Goal: Task Accomplishment & Management: Manage account settings

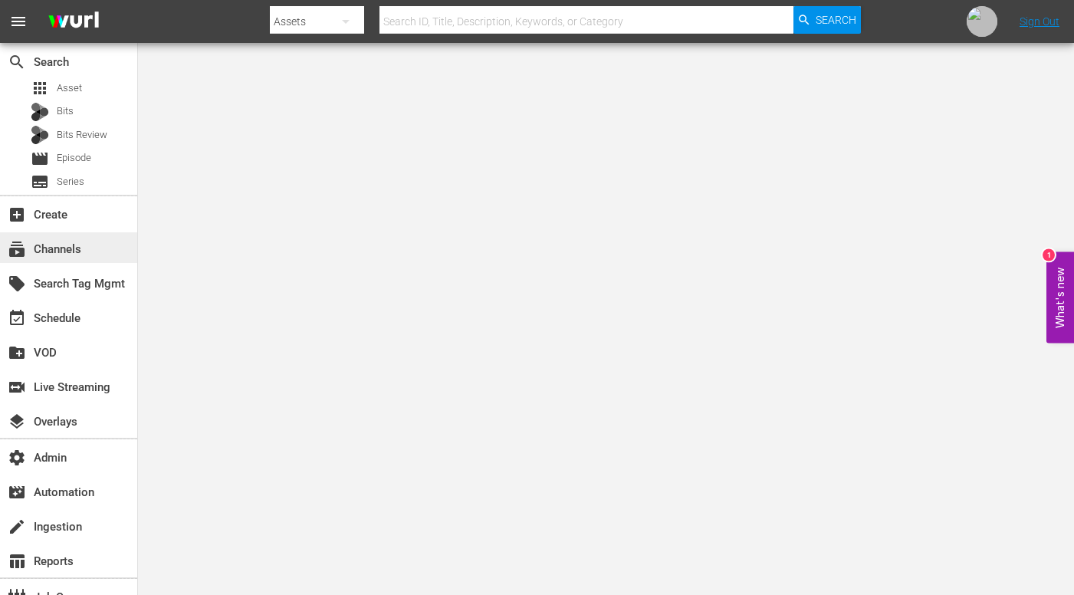
click at [73, 254] on div "subscriptions Channels" at bounding box center [43, 247] width 86 height 14
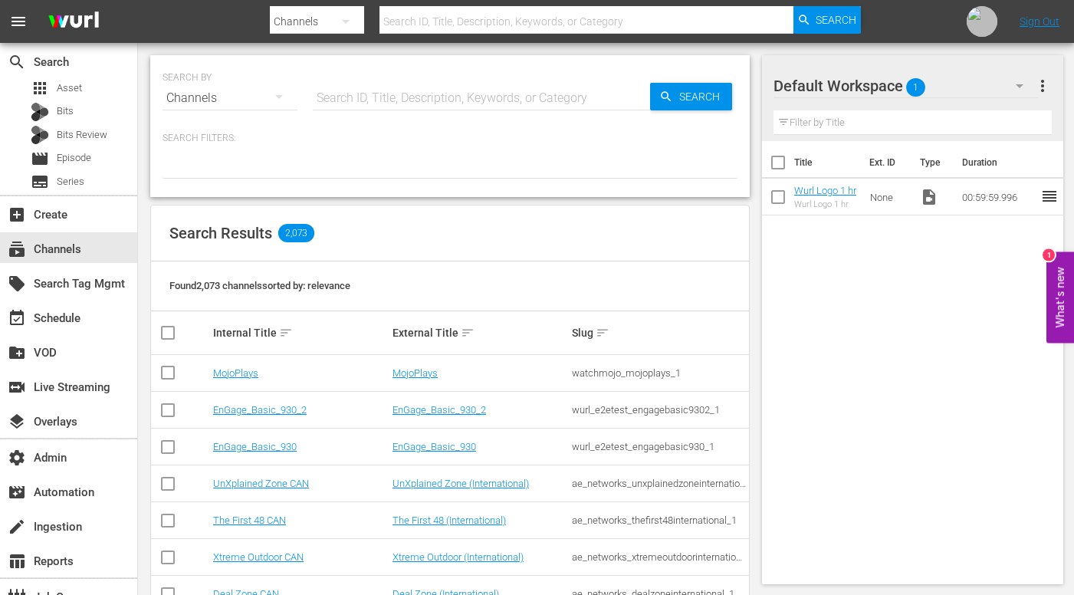
click at [389, 98] on input "text" at bounding box center [481, 98] width 337 height 37
paste input "world_rugby_rugbypasstv_1"
type input "world_rugby_rugbypasstv_1"
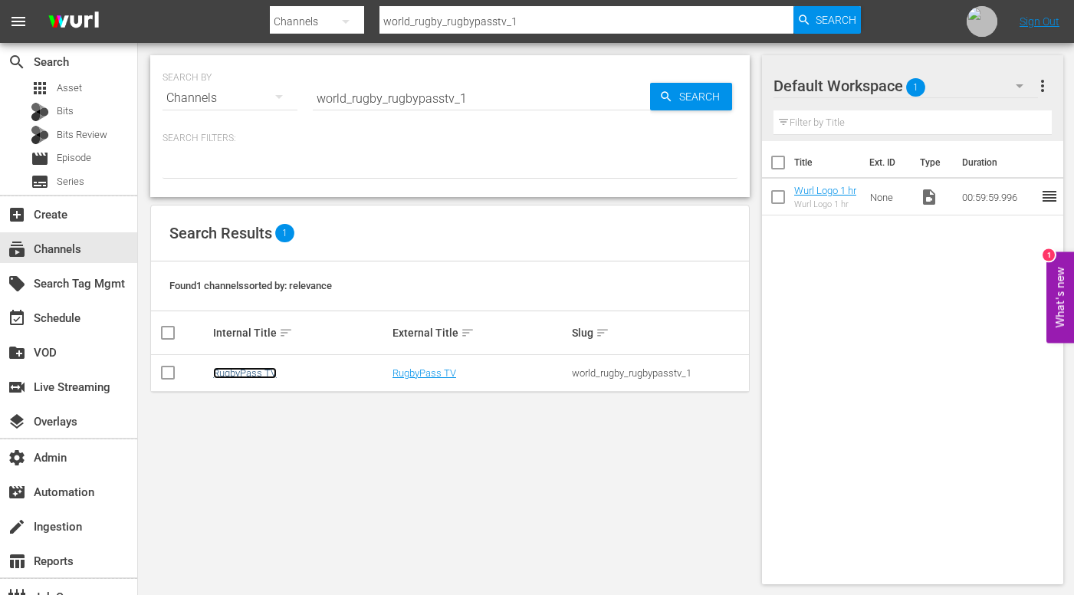
click at [244, 374] on link "RugbyPass TV" at bounding box center [245, 372] width 64 height 11
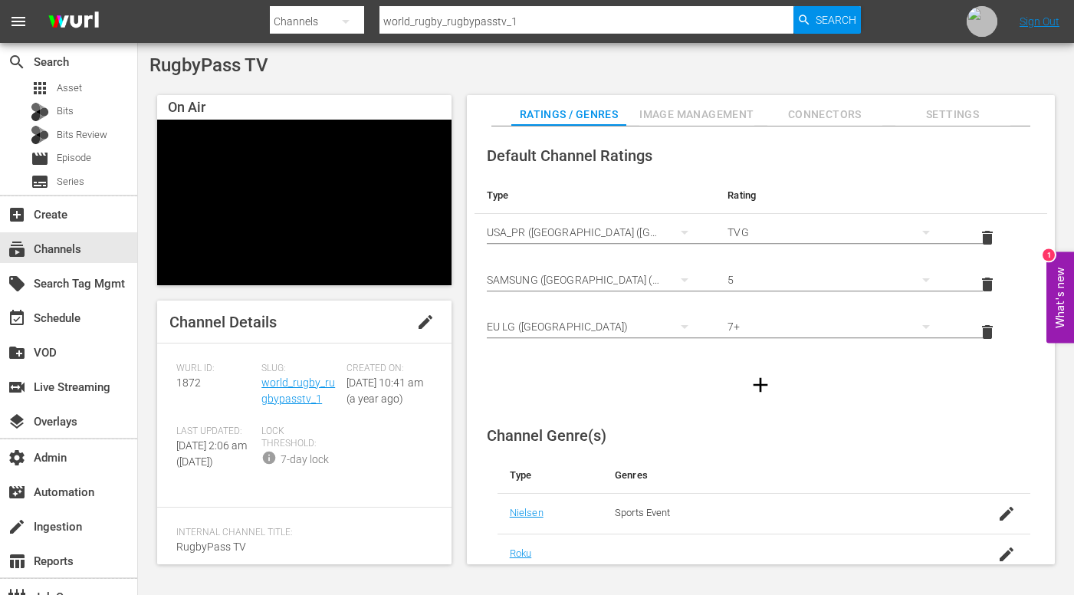
click at [225, 57] on span "RugbyPass TV" at bounding box center [208, 64] width 119 height 21
copy div "RugbyPass TV"
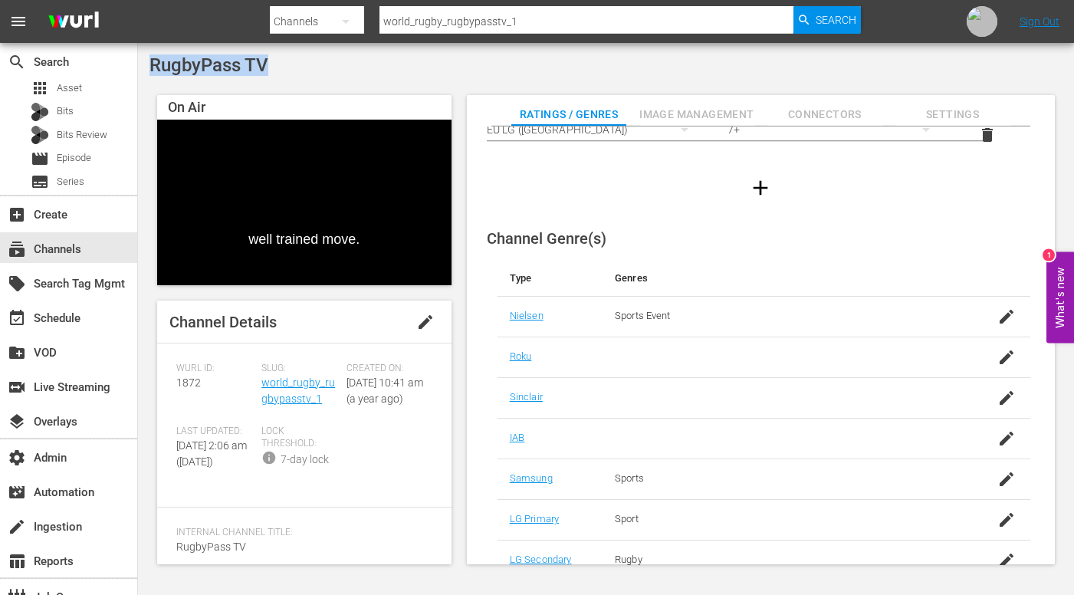
scroll to position [288, 0]
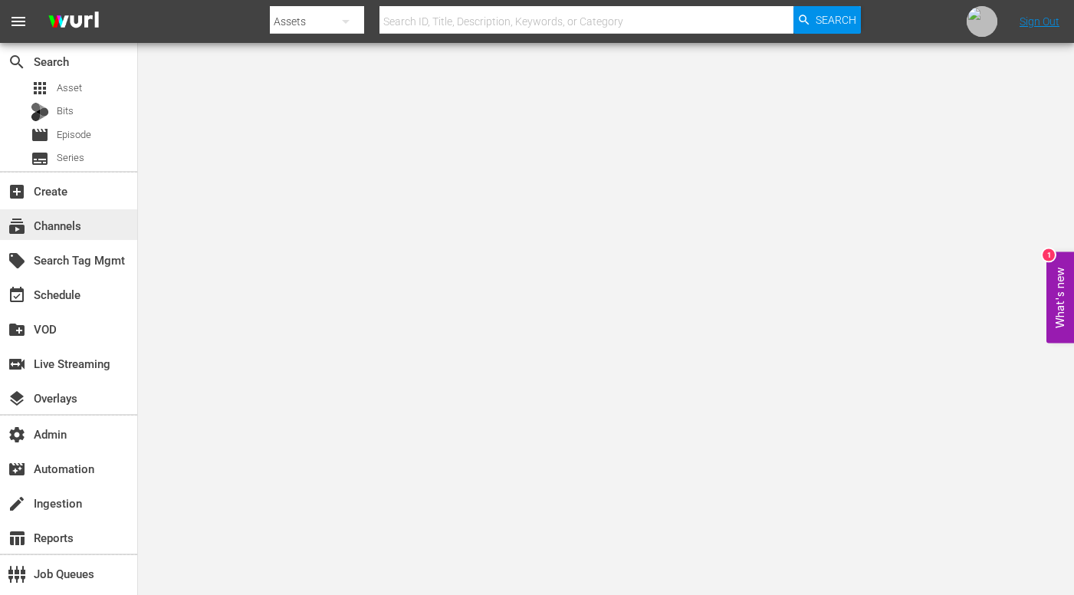
click at [84, 231] on div "subscriptions Channels" at bounding box center [68, 224] width 137 height 31
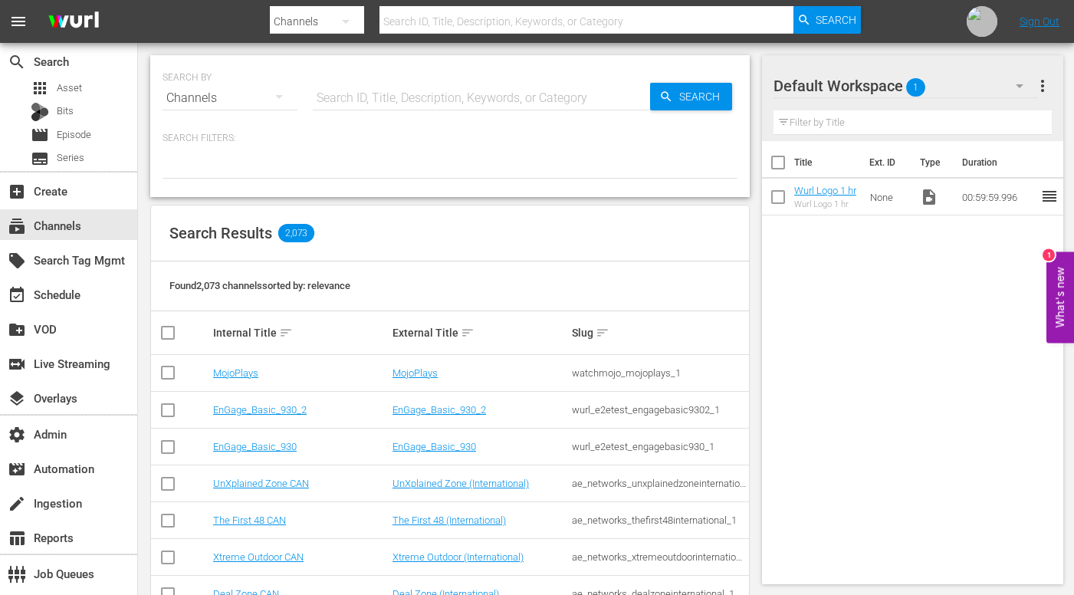
click at [461, 94] on input "text" at bounding box center [481, 98] width 337 height 37
paste input "sysdata_s_p_a_fifa_5"
type input "sysdata_s_p_a_fifa_5"
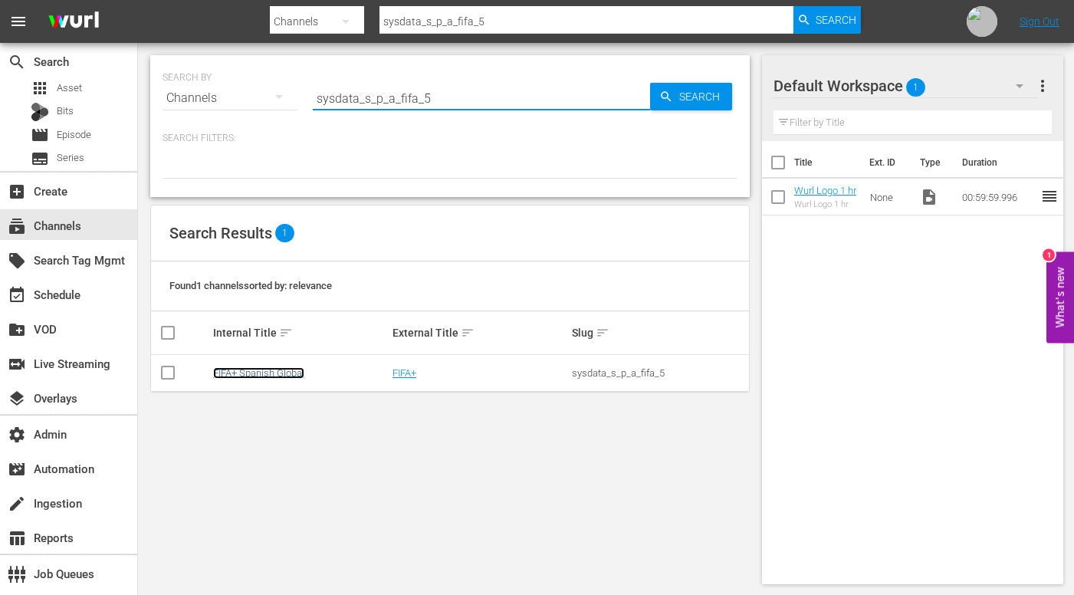
click at [267, 370] on link "FIFA+ Spanish Global" at bounding box center [258, 372] width 91 height 11
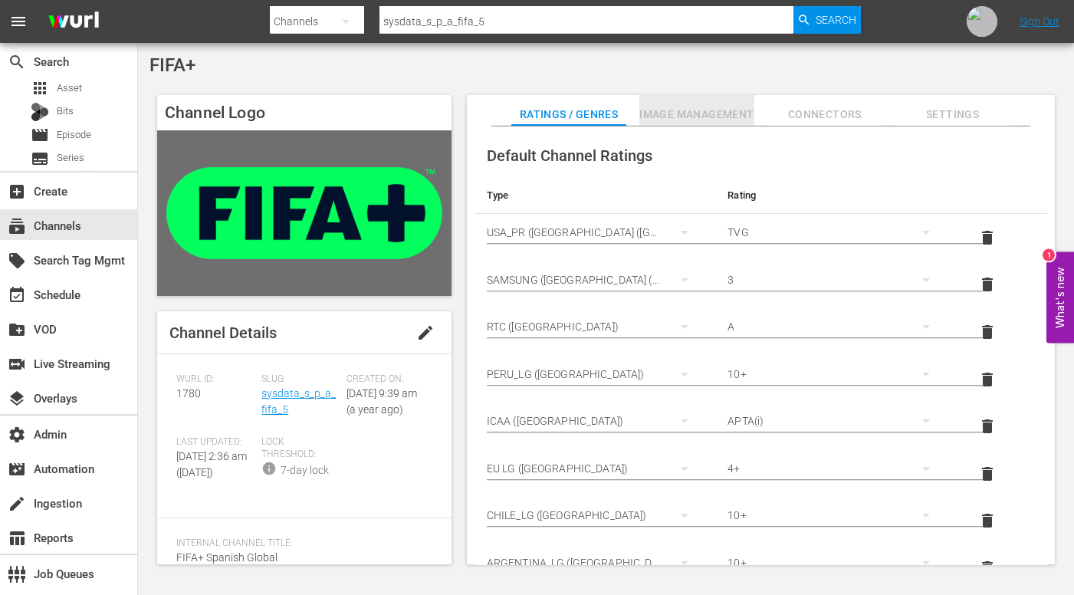
click at [684, 112] on span "Image Management" at bounding box center [696, 114] width 115 height 19
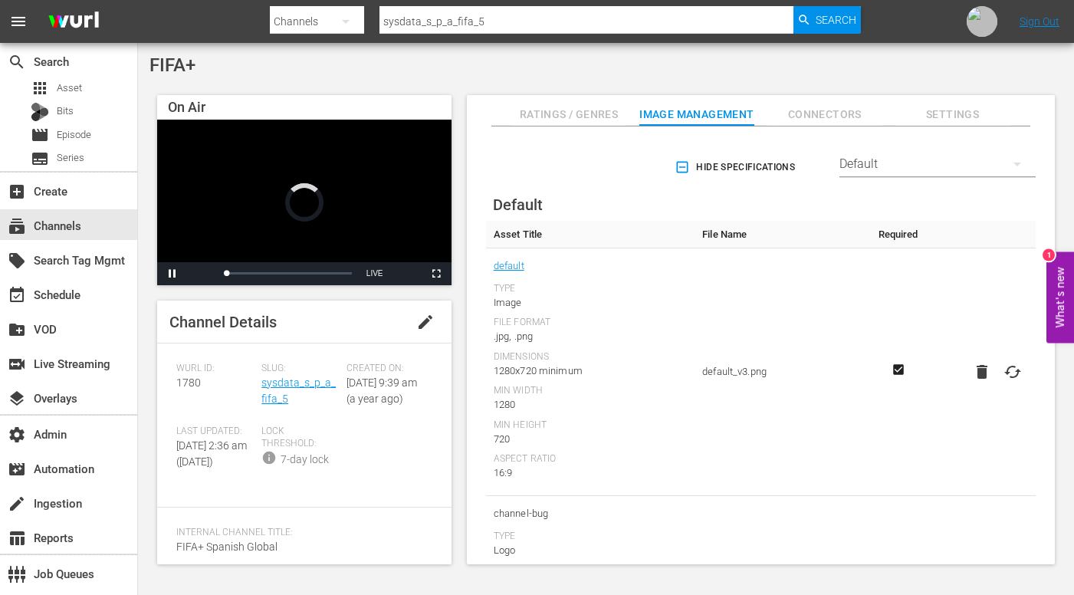
click at [985, 159] on div "Default" at bounding box center [937, 164] width 196 height 43
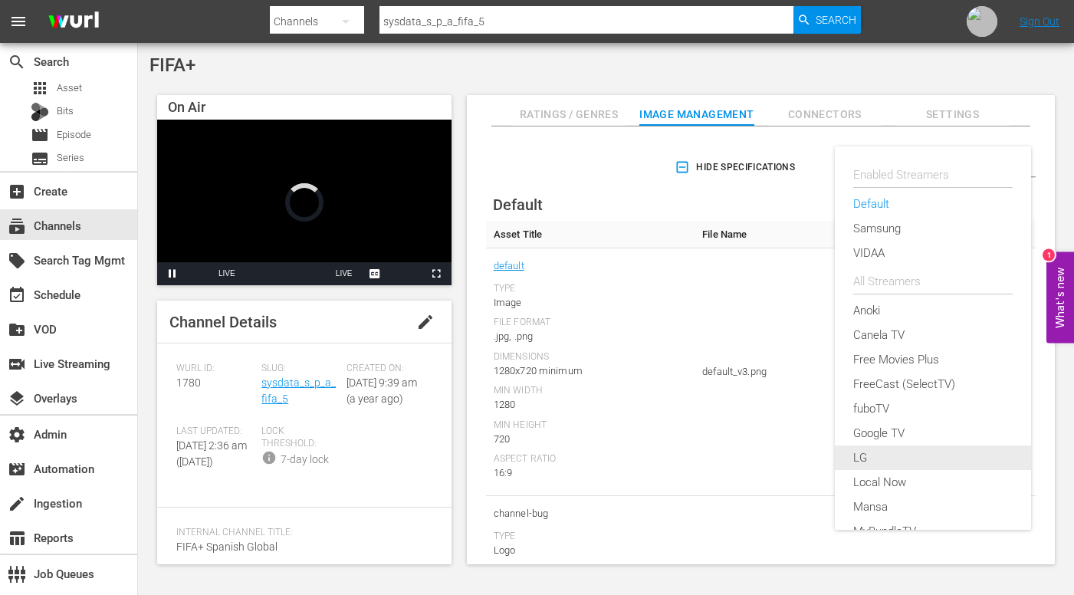
click at [874, 457] on div "LG" at bounding box center [932, 457] width 159 height 25
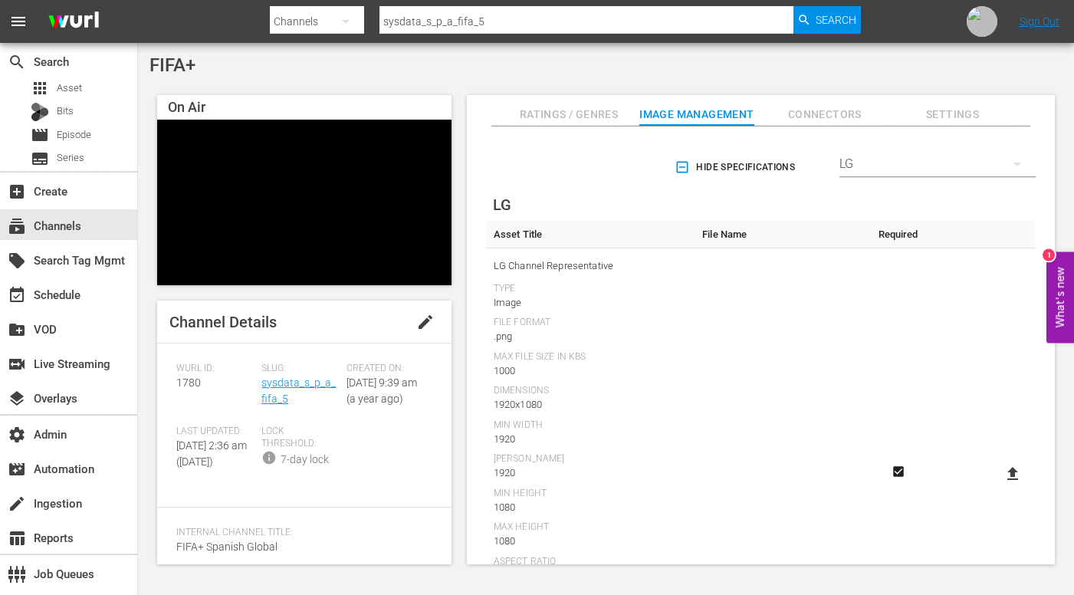
click at [680, 166] on icon "button" at bounding box center [681, 166] width 15 height 15
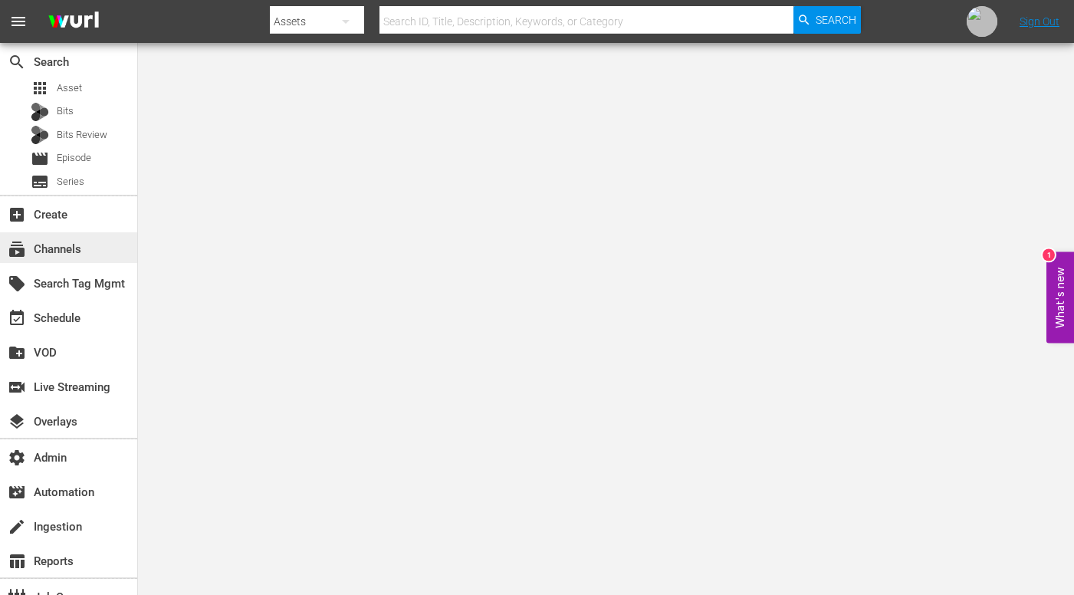
click at [70, 244] on div "subscriptions Channels" at bounding box center [43, 247] width 86 height 14
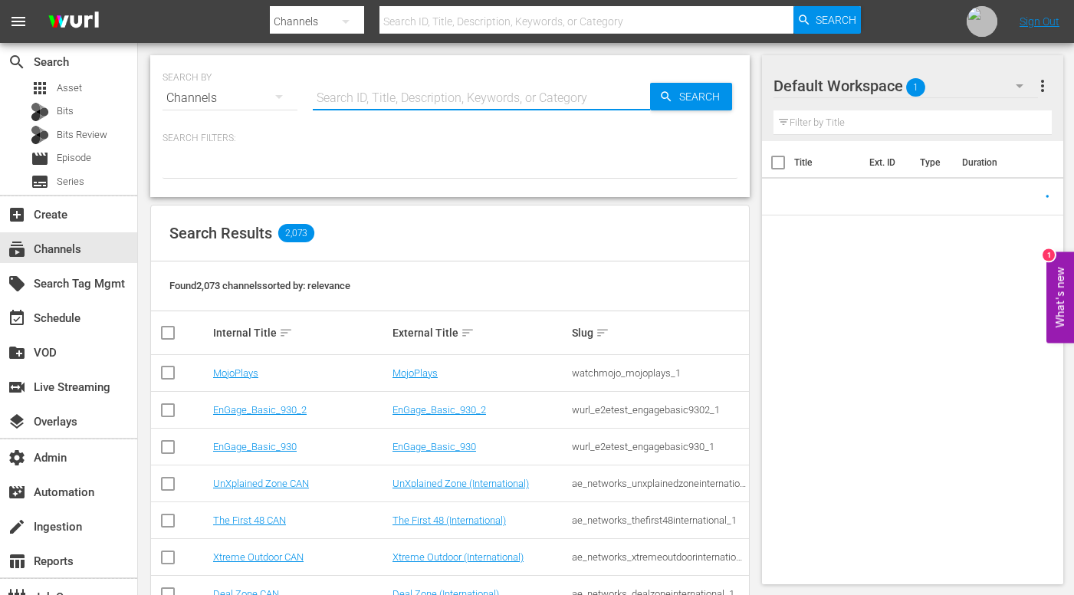
click at [374, 101] on input "text" at bounding box center [481, 98] width 337 height 37
paste input "dangertv_2"
type input "dangertv_2"
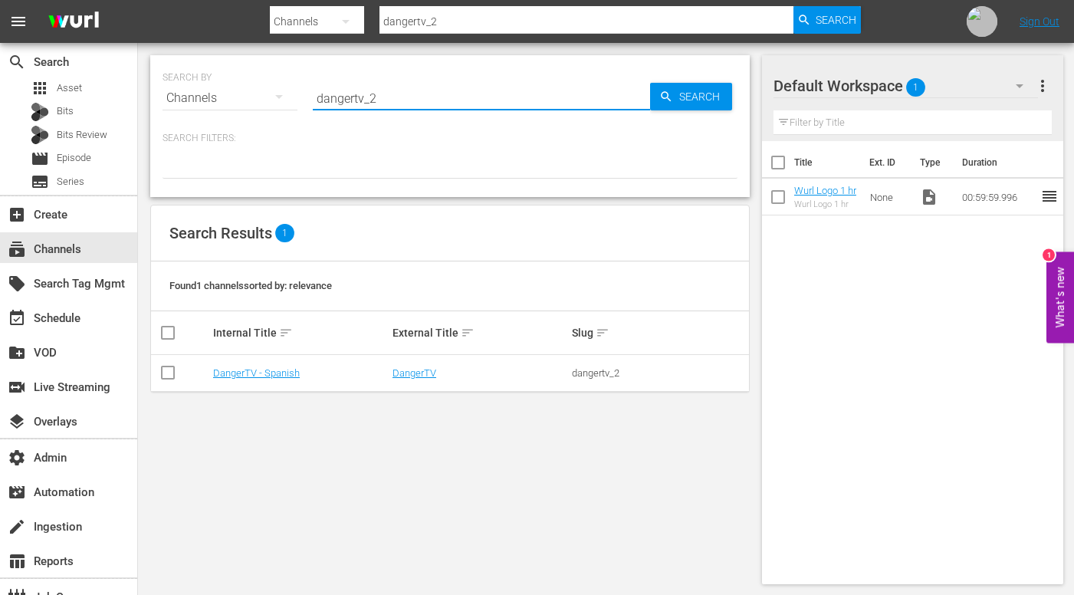
click at [279, 365] on td "DangerTV - Spanish" at bounding box center [300, 373] width 179 height 37
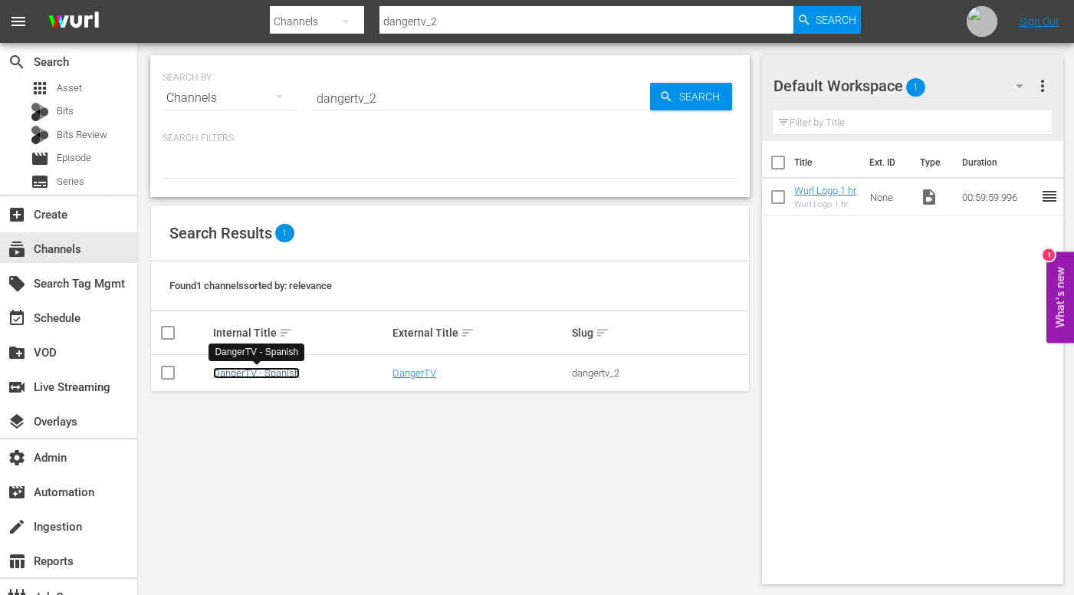
click at [279, 372] on link "DangerTV - Spanish" at bounding box center [256, 372] width 87 height 11
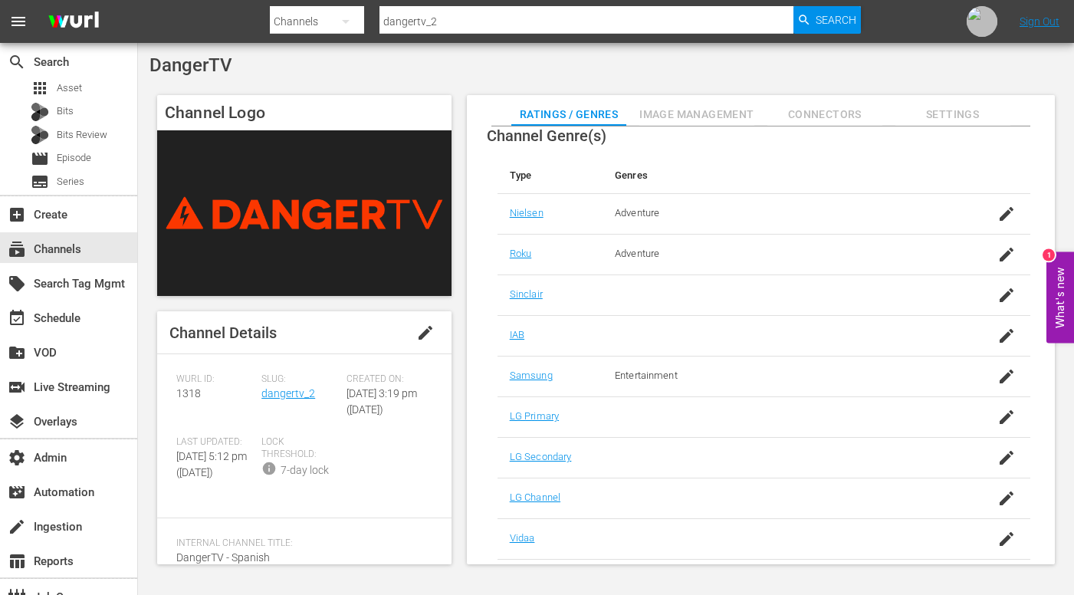
scroll to position [300, 0]
click at [1006, 419] on icon "button" at bounding box center [1006, 416] width 18 height 18
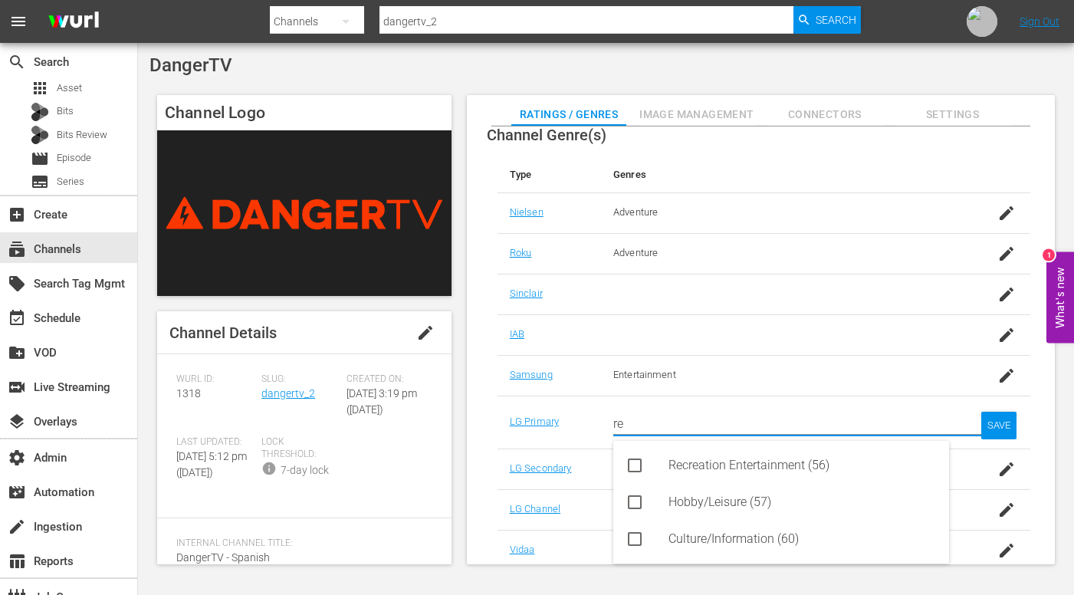
scroll to position [313, 0]
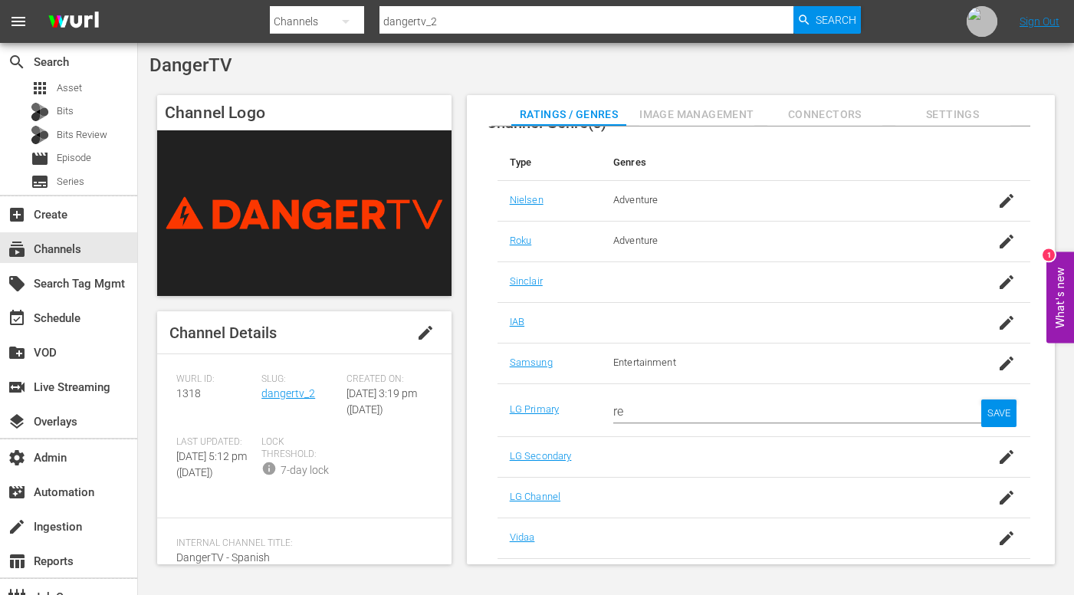
click at [823, 74] on div "DangerTV" at bounding box center [605, 64] width 913 height 21
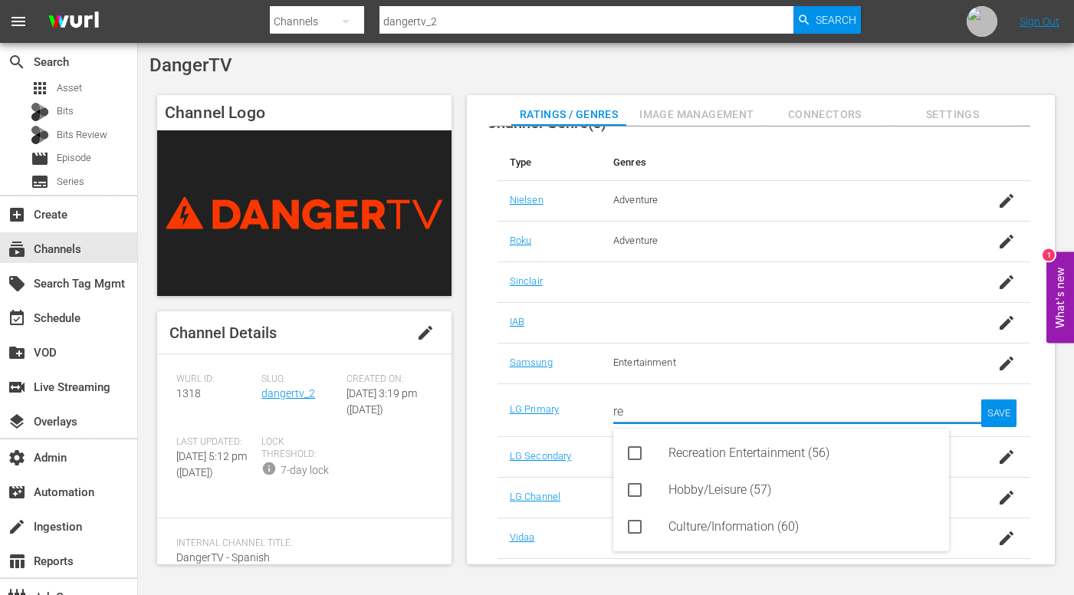
click at [689, 407] on input "re" at bounding box center [782, 411] width 339 height 37
type input "r"
click at [706, 406] on input "text" at bounding box center [782, 411] width 339 height 37
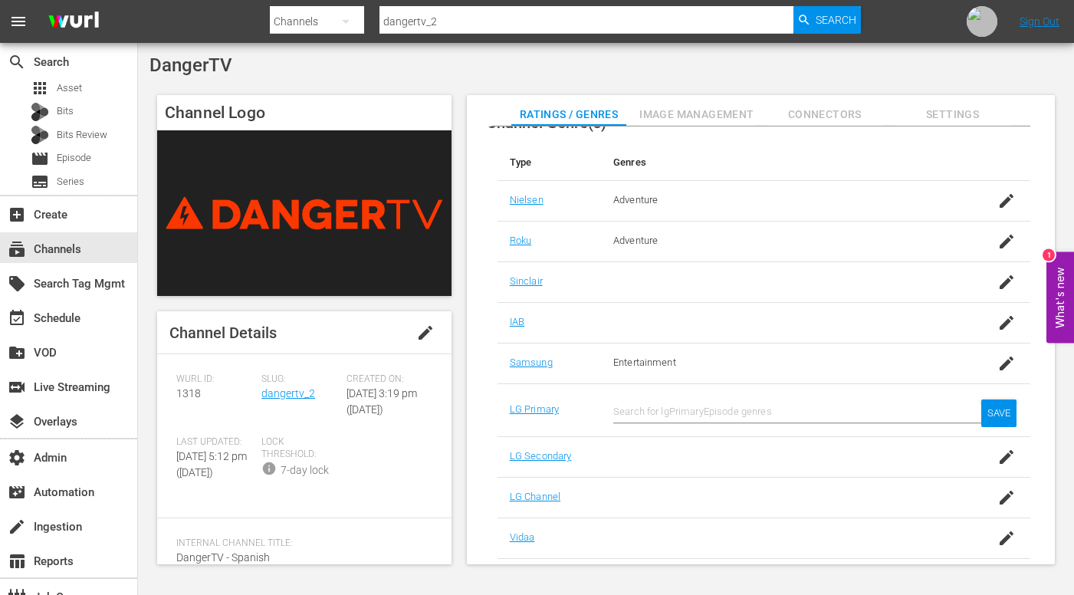
click at [788, 479] on td at bounding box center [783, 497] width 364 height 41
click at [766, 414] on input "text" at bounding box center [782, 411] width 339 height 37
type input "r"
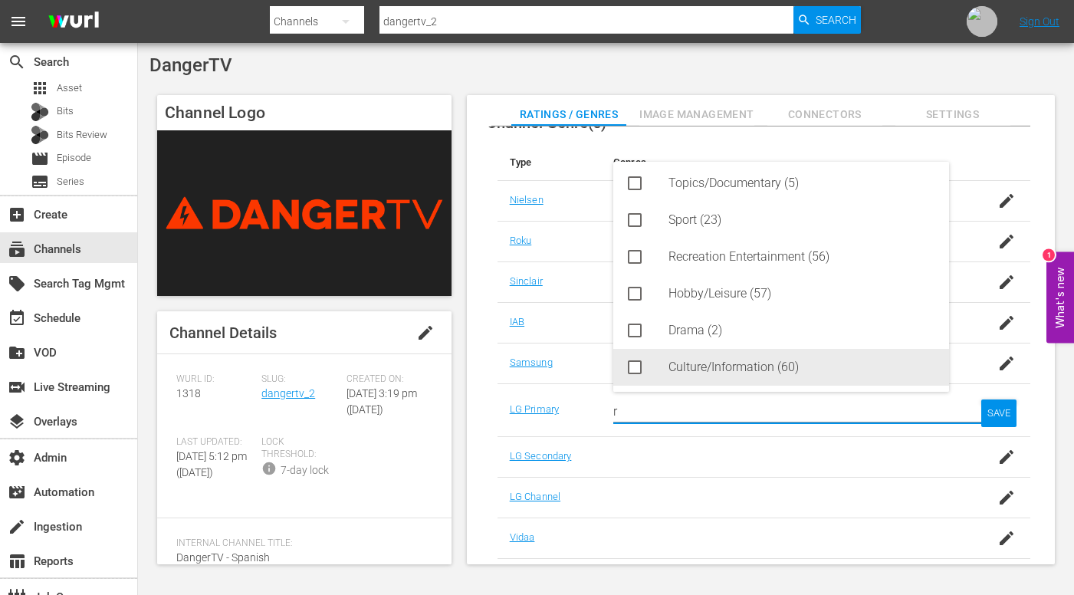
scroll to position [0, 0]
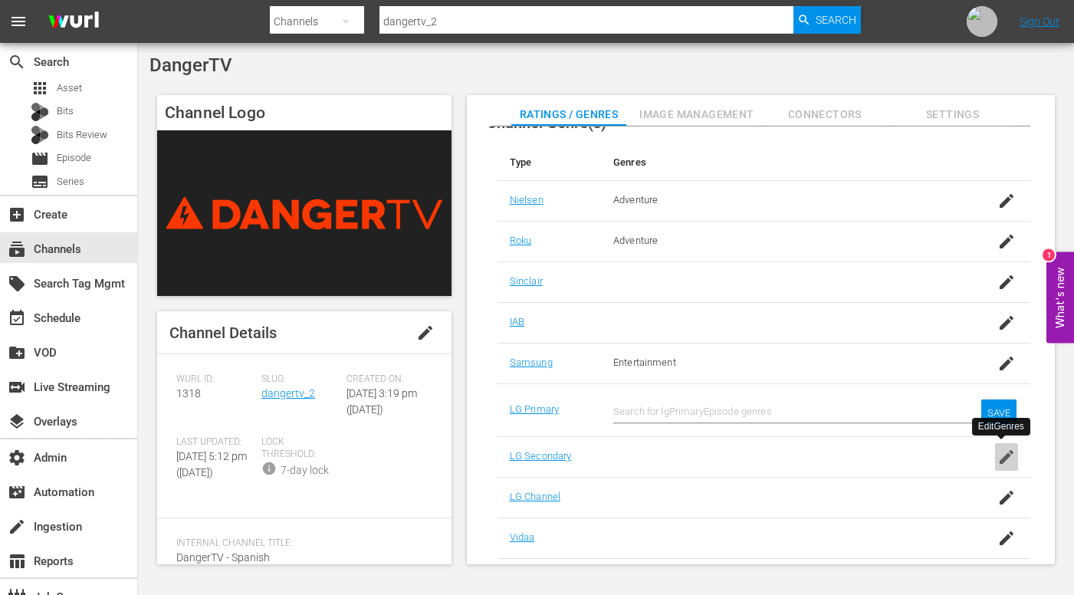
click at [1005, 458] on icon "button" at bounding box center [1006, 457] width 18 height 18
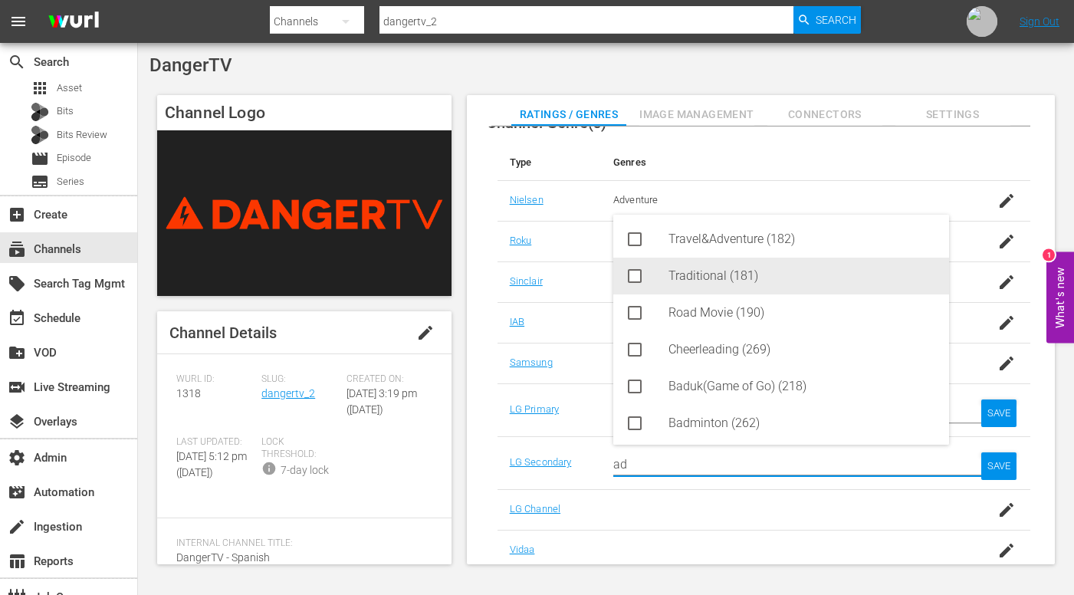
scroll to position [40, 0]
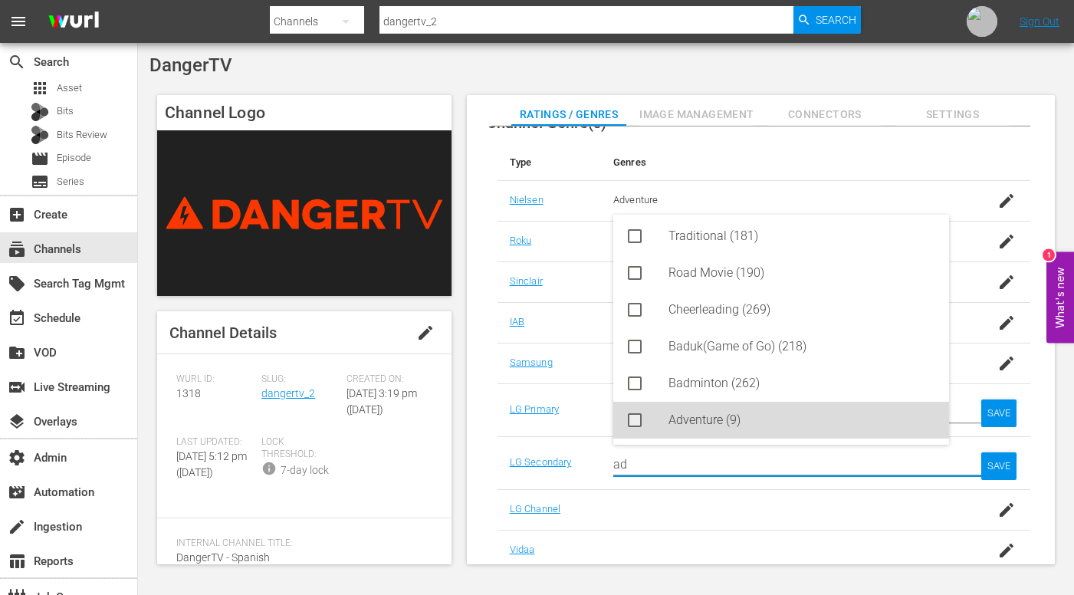
click at [690, 421] on div "Adventure (9)" at bounding box center [802, 420] width 268 height 37
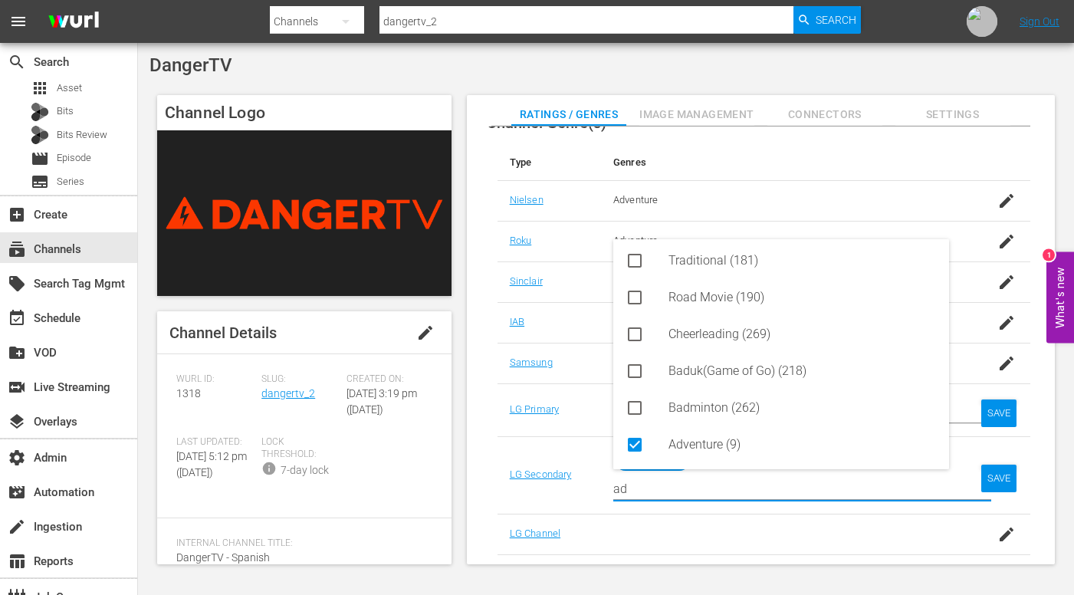
type input "ad"
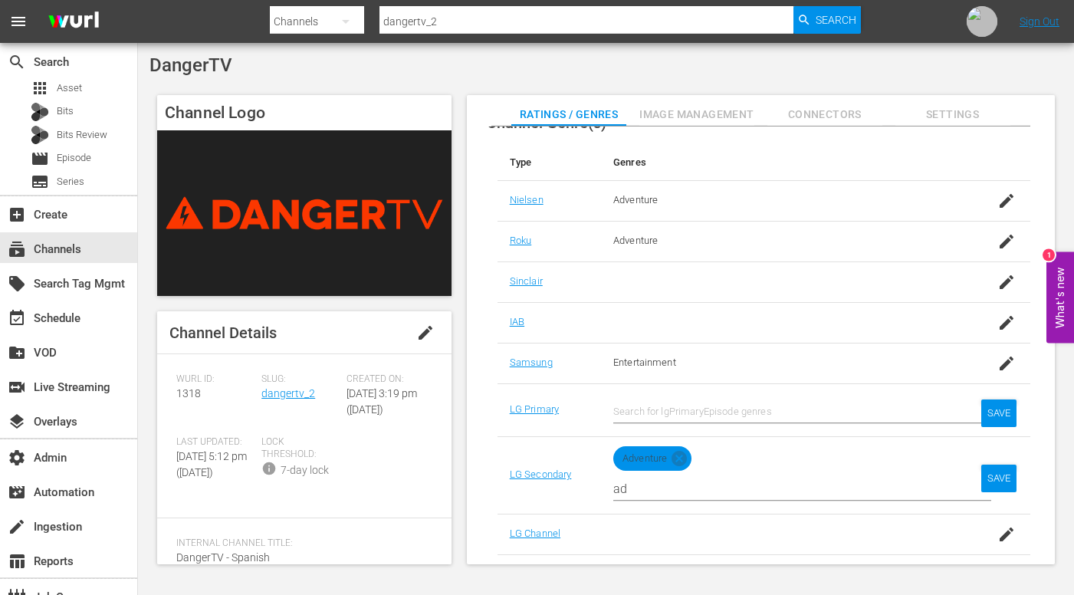
click at [1043, 474] on div "Default Channel Ratings Type Rating Select Rating Type [GEOGRAPHIC_DATA] ([GEOG…" at bounding box center [761, 345] width 588 height 438
click at [999, 475] on div "SAVE" at bounding box center [998, 478] width 35 height 28
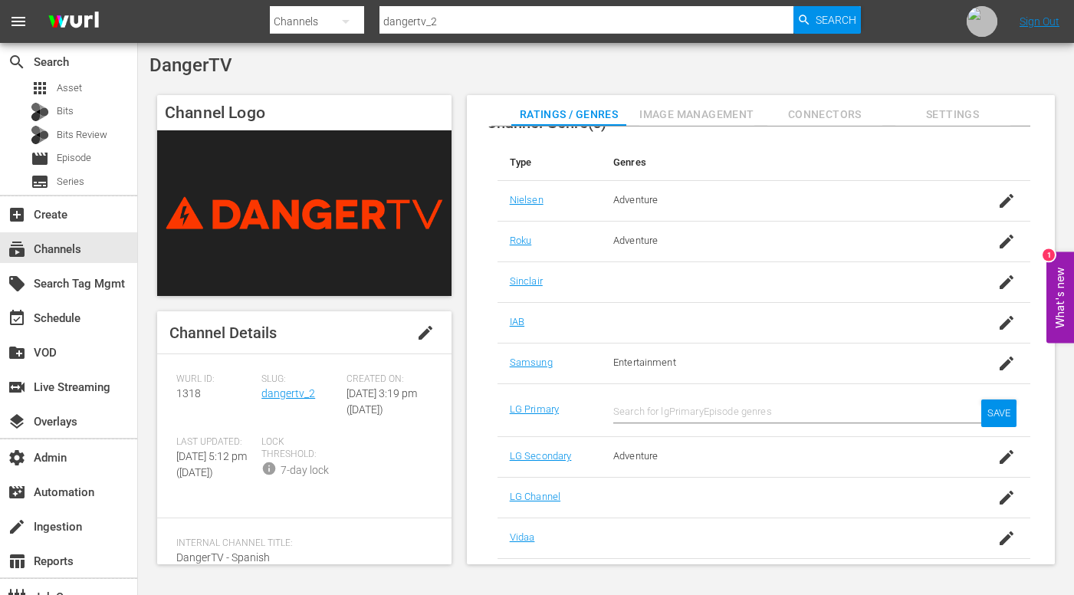
click at [650, 494] on div at bounding box center [782, 497] width 339 height 15
click at [1000, 500] on icon "button" at bounding box center [1006, 497] width 14 height 14
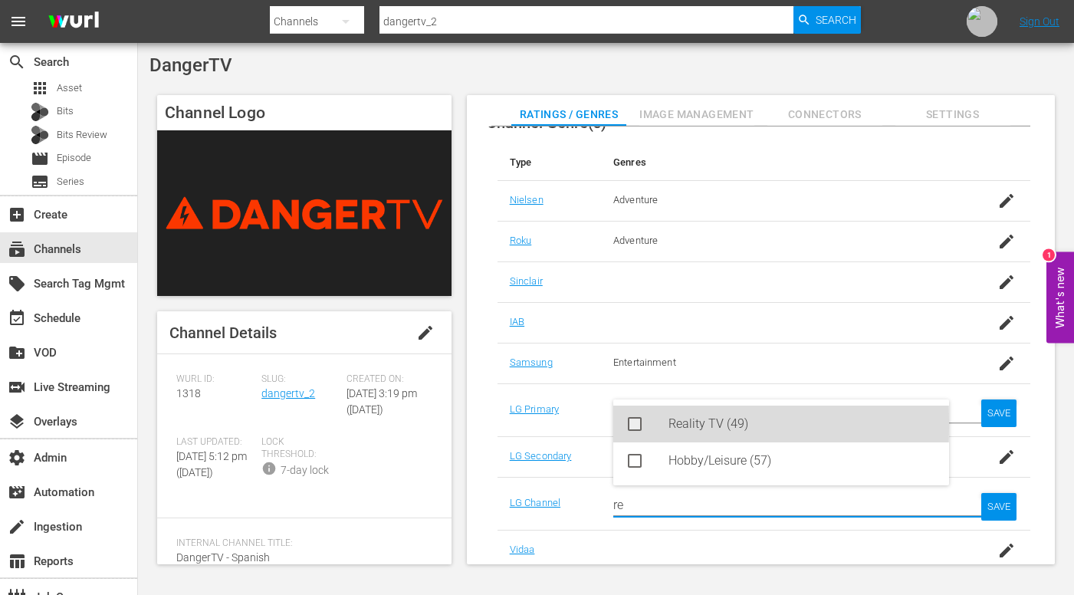
click at [629, 424] on rect at bounding box center [634, 423] width 11 height 11
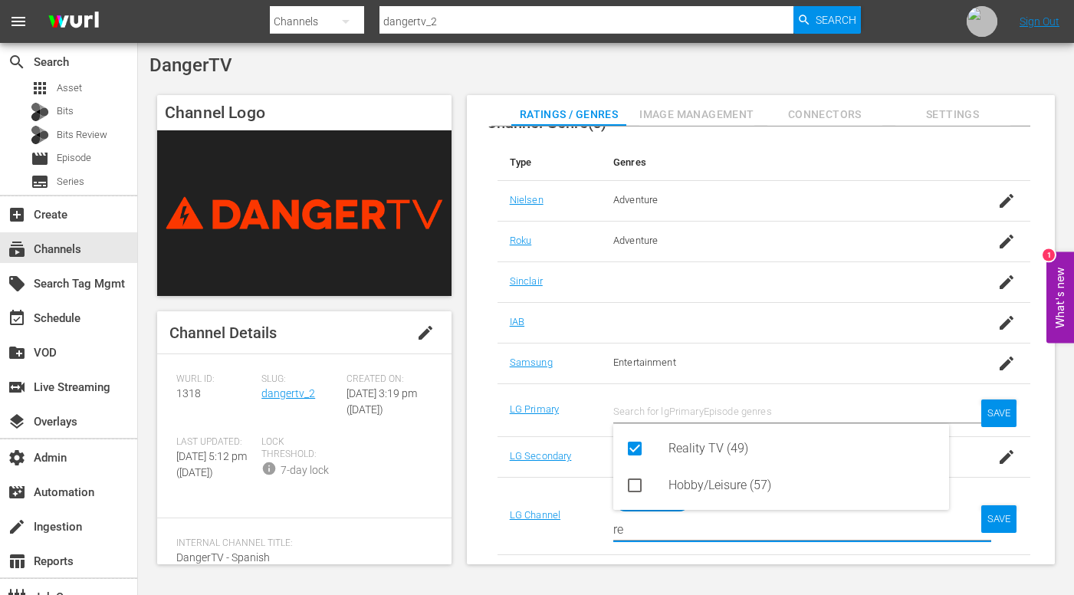
type input "re"
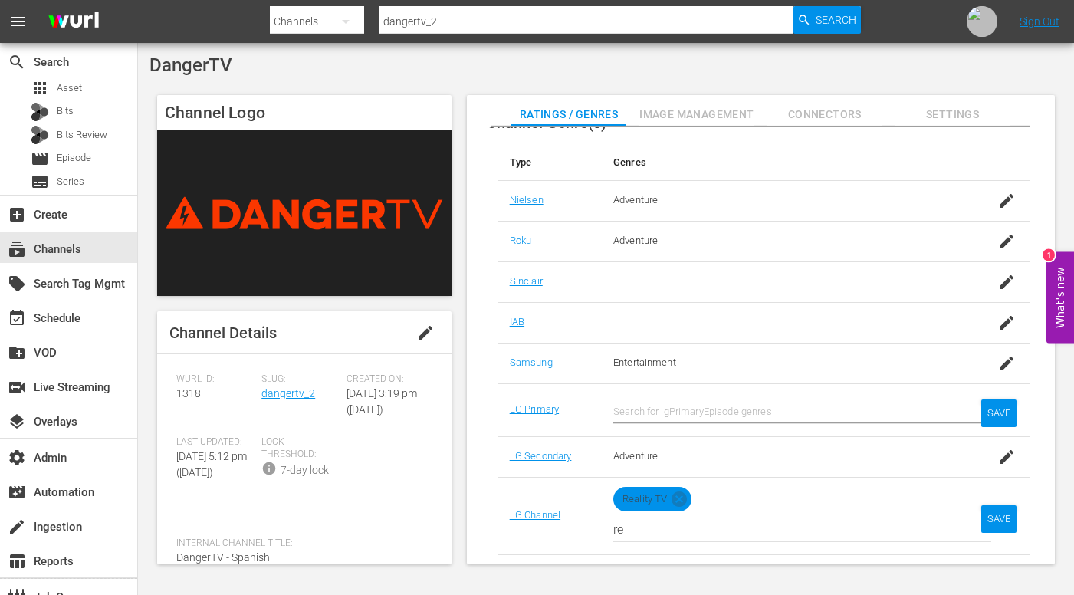
click at [888, 67] on div "DangerTV" at bounding box center [605, 64] width 913 height 21
click at [992, 520] on div "SAVE" at bounding box center [998, 519] width 35 height 28
click at [835, 412] on input "text" at bounding box center [782, 411] width 339 height 37
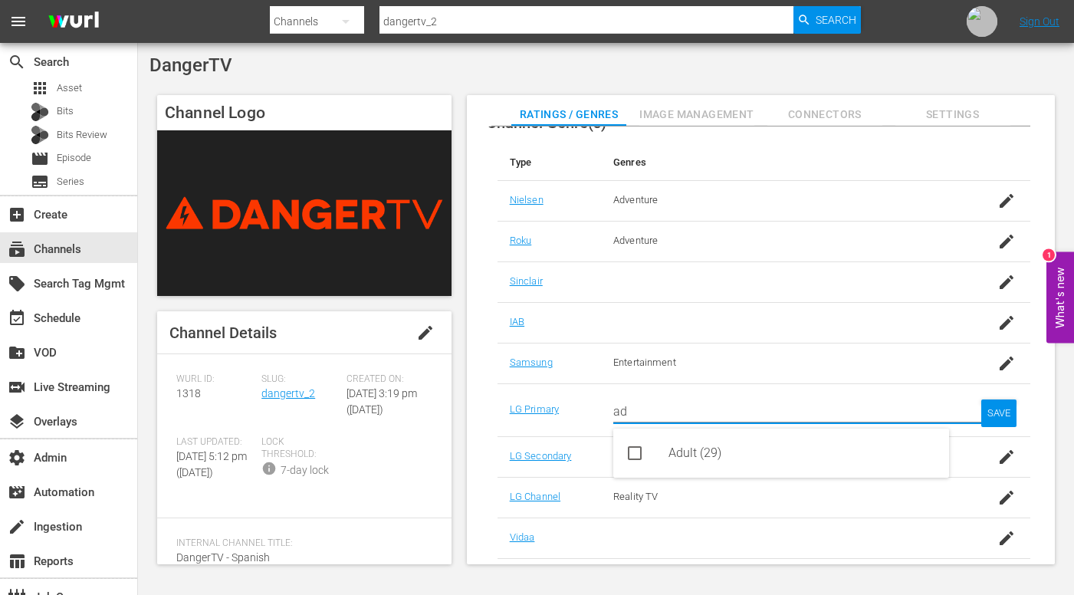
type input "a"
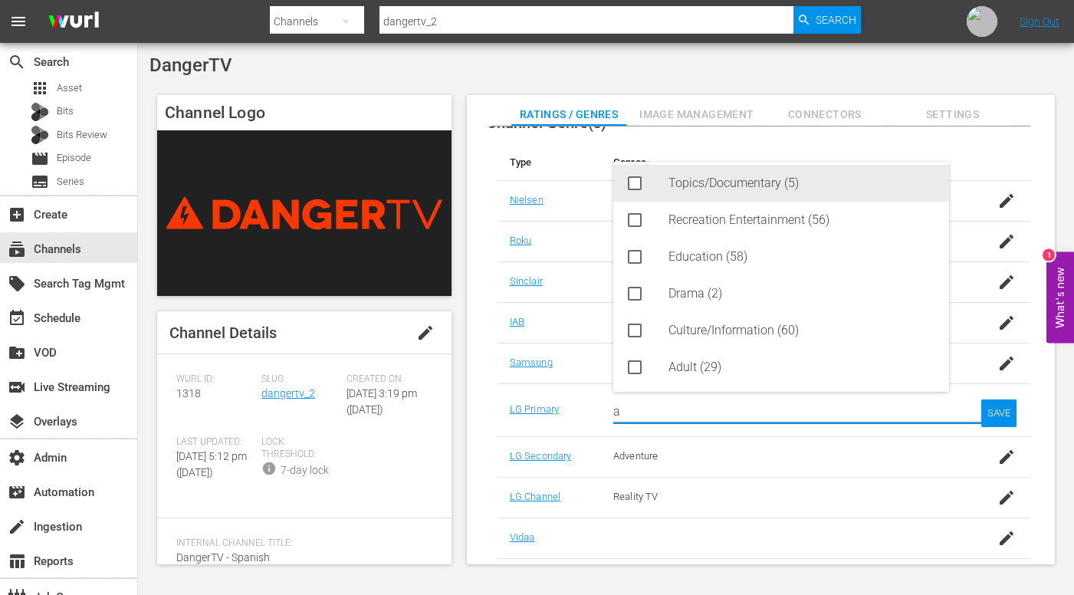
scroll to position [0, 0]
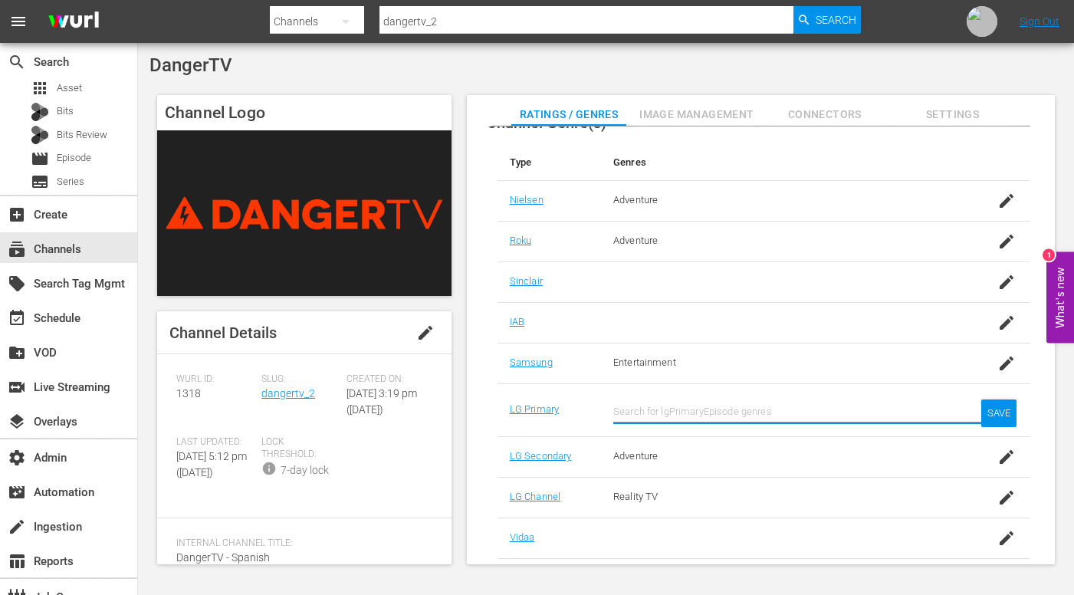
type input "b"
type input "c"
click at [770, 57] on div "DangerTV" at bounding box center [605, 64] width 913 height 21
click at [764, 405] on input "text" at bounding box center [782, 411] width 339 height 37
type input "r"
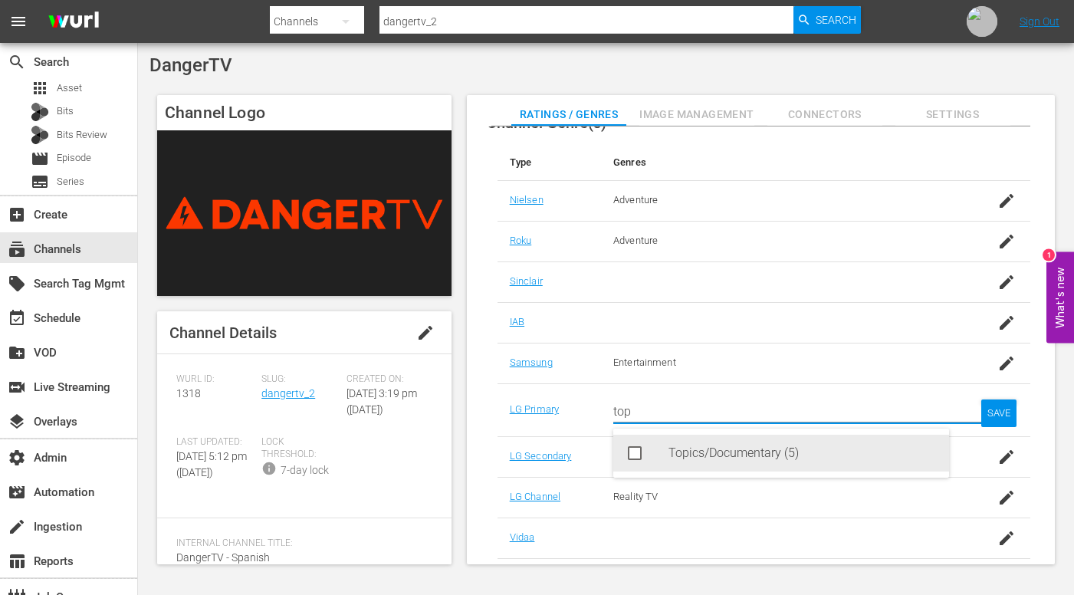
click at [640, 460] on icon at bounding box center [634, 453] width 18 height 18
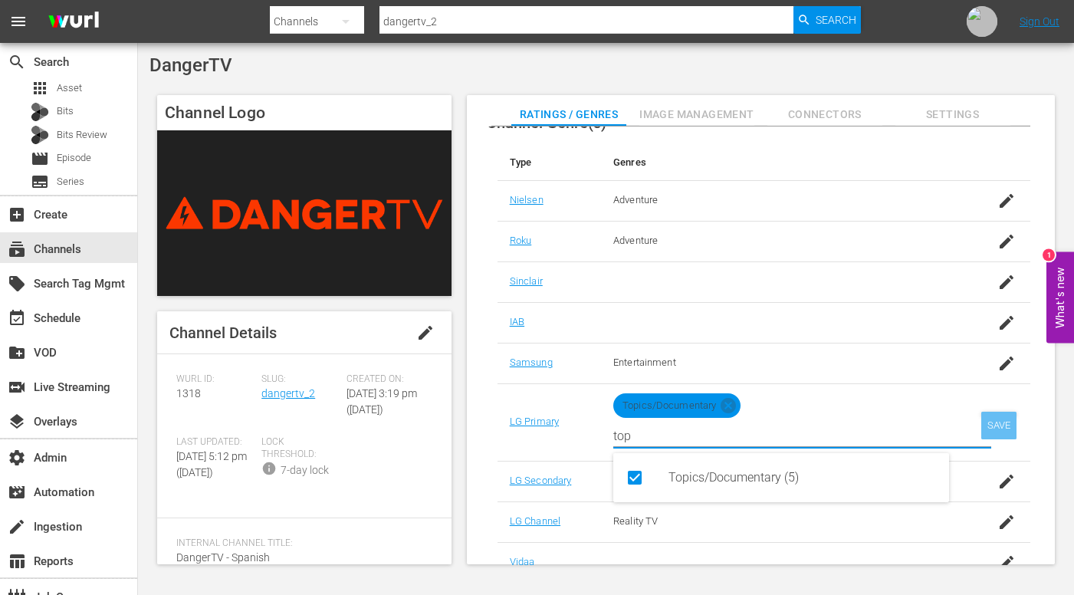
type input "top"
click at [981, 434] on div "SAVE" at bounding box center [998, 426] width 35 height 28
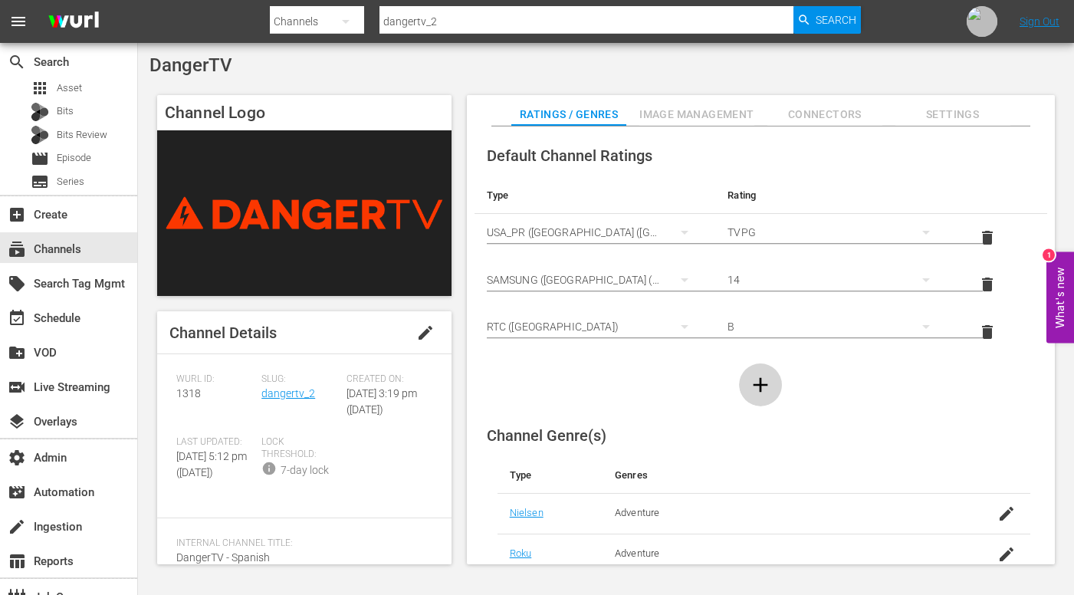
click at [768, 386] on icon "button" at bounding box center [760, 384] width 25 height 25
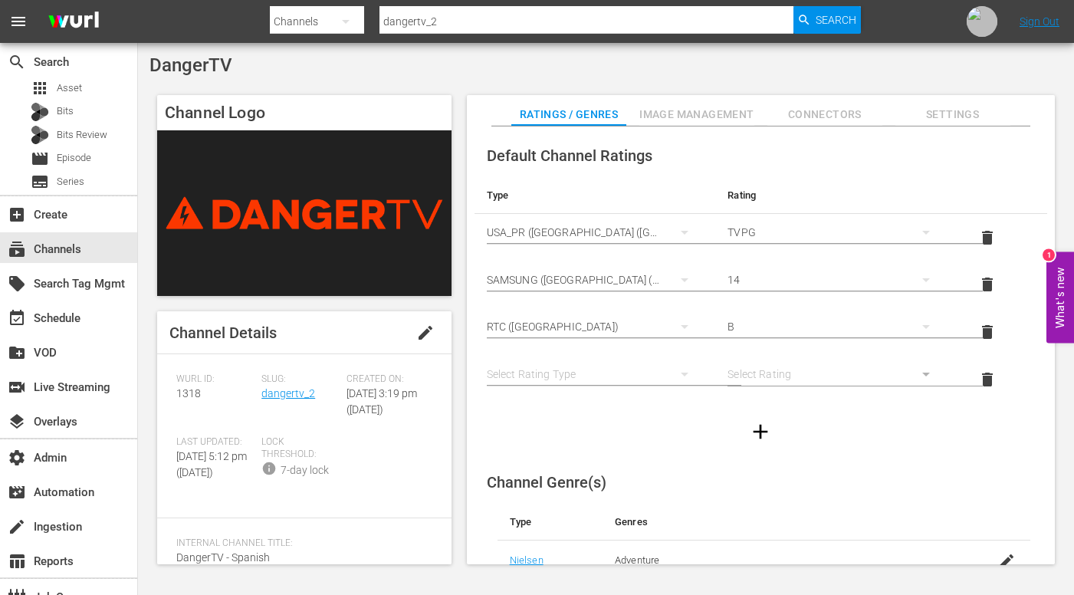
click at [602, 372] on div "simple table" at bounding box center [595, 374] width 217 height 43
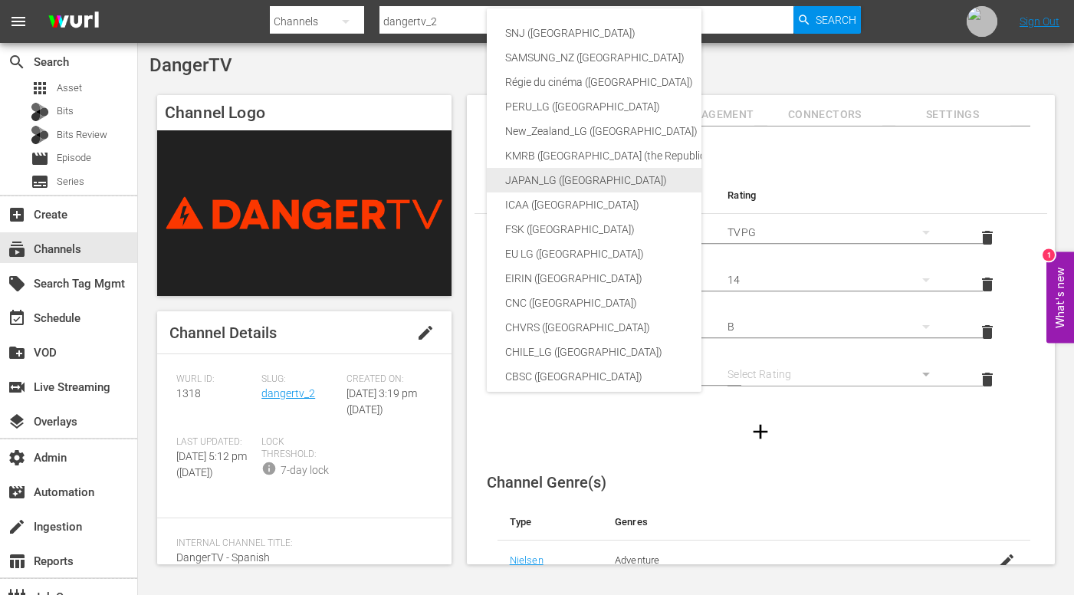
click at [585, 173] on div "JAPAN_LG ([GEOGRAPHIC_DATA])" at bounding box center [693, 180] width 376 height 25
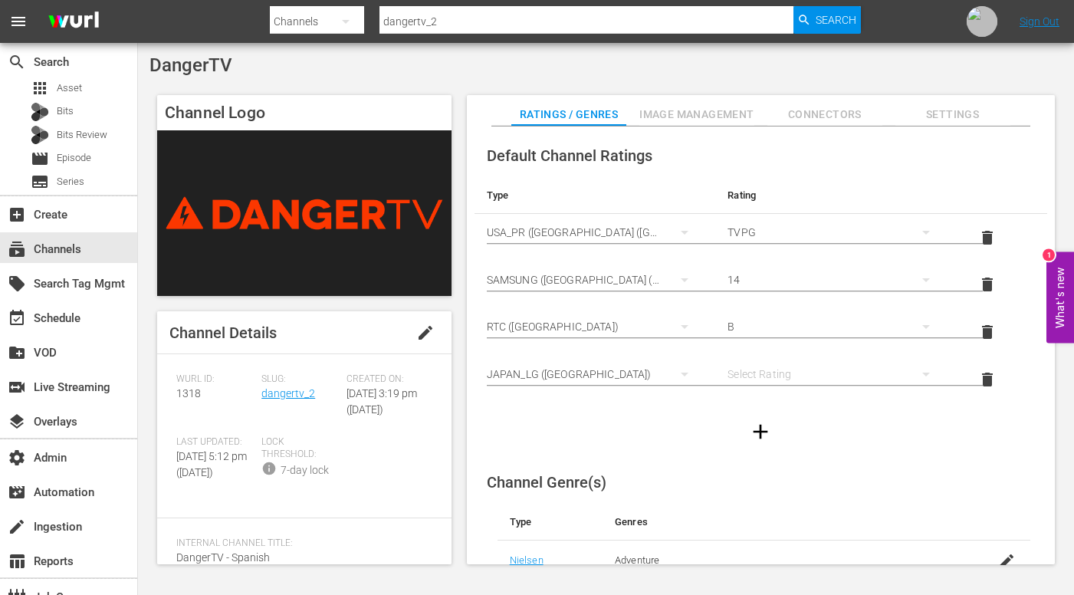
click at [792, 371] on div "simple table" at bounding box center [835, 374] width 217 height 43
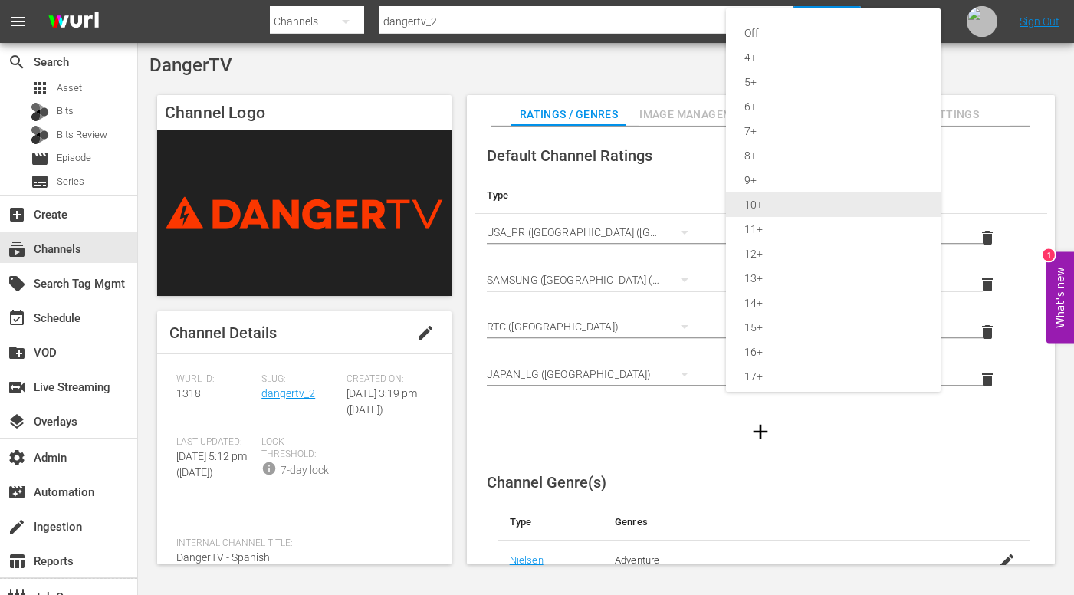
click at [776, 208] on div "10+" at bounding box center [833, 204] width 178 height 25
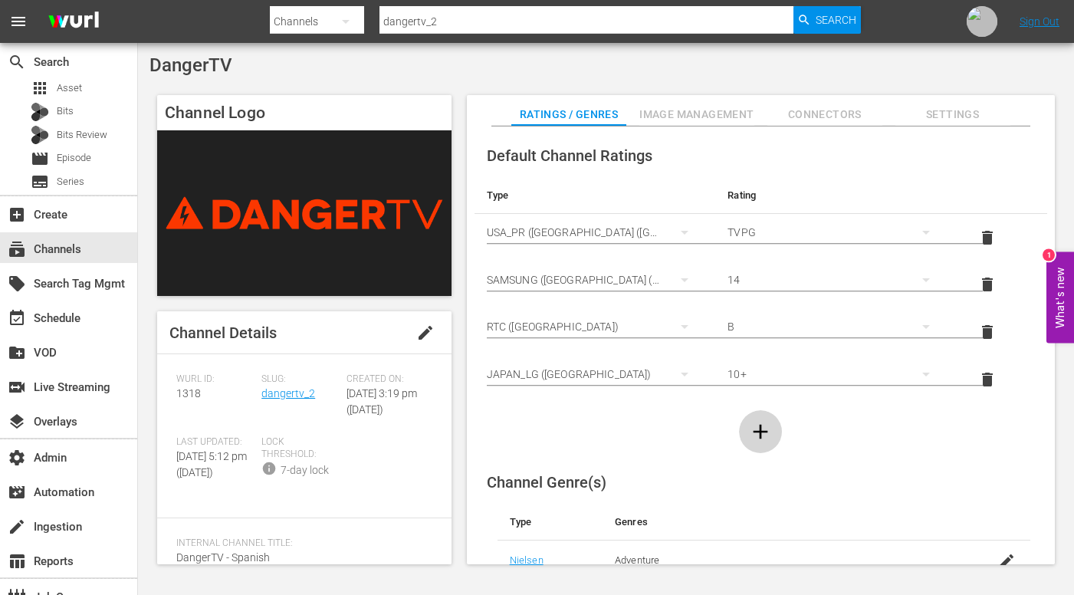
click at [746, 444] on button "button" at bounding box center [760, 431] width 43 height 43
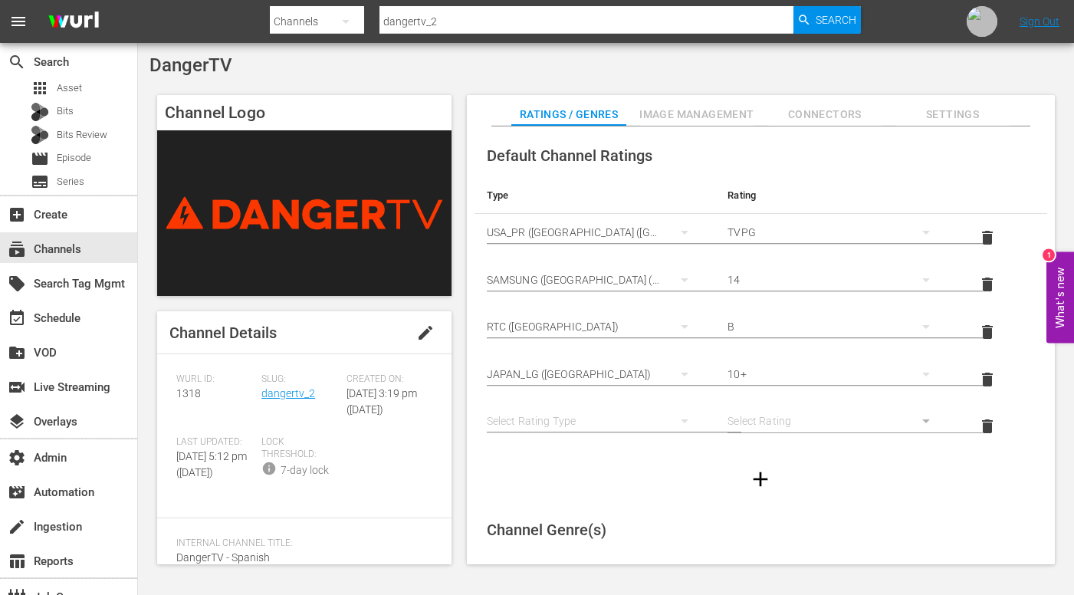
click at [640, 418] on div "simple table" at bounding box center [595, 420] width 217 height 43
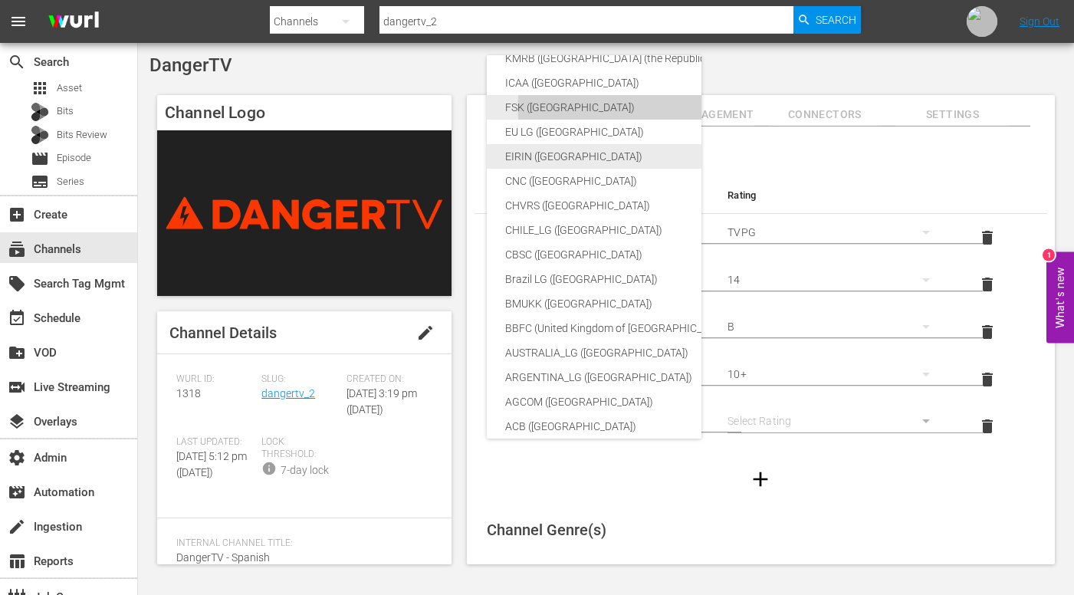
scroll to position [140, 0]
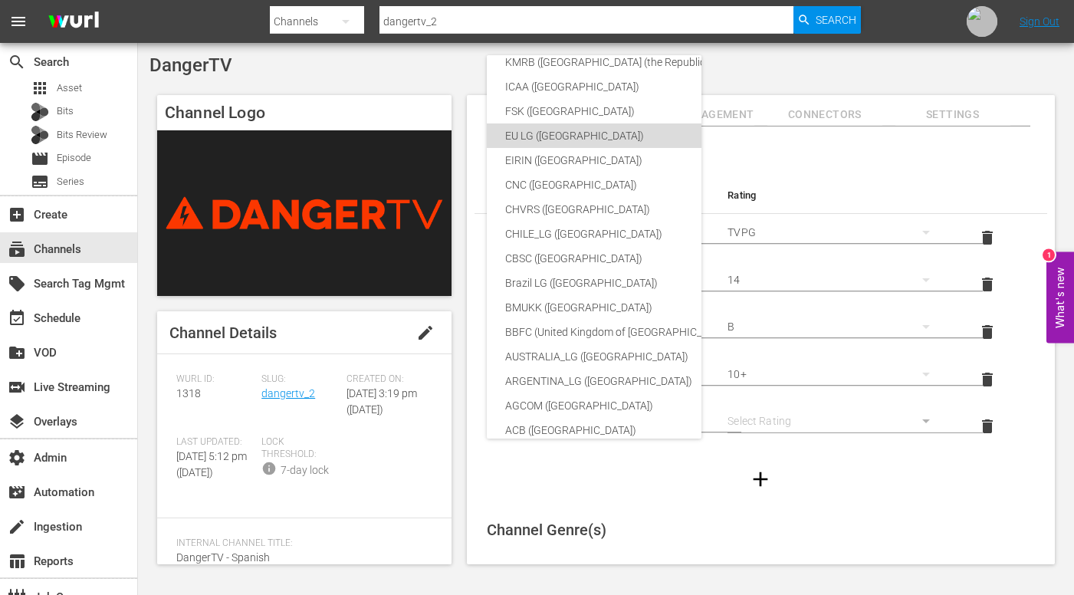
click at [598, 130] on div "EU LG ([GEOGRAPHIC_DATA])" at bounding box center [693, 135] width 376 height 25
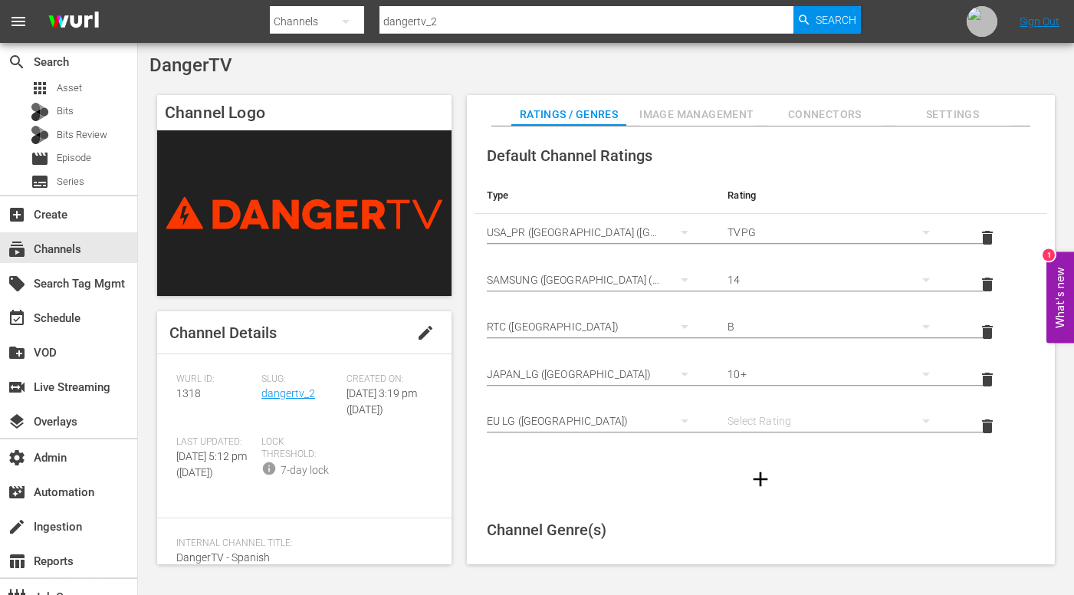
click at [779, 408] on div "simple table" at bounding box center [835, 420] width 217 height 43
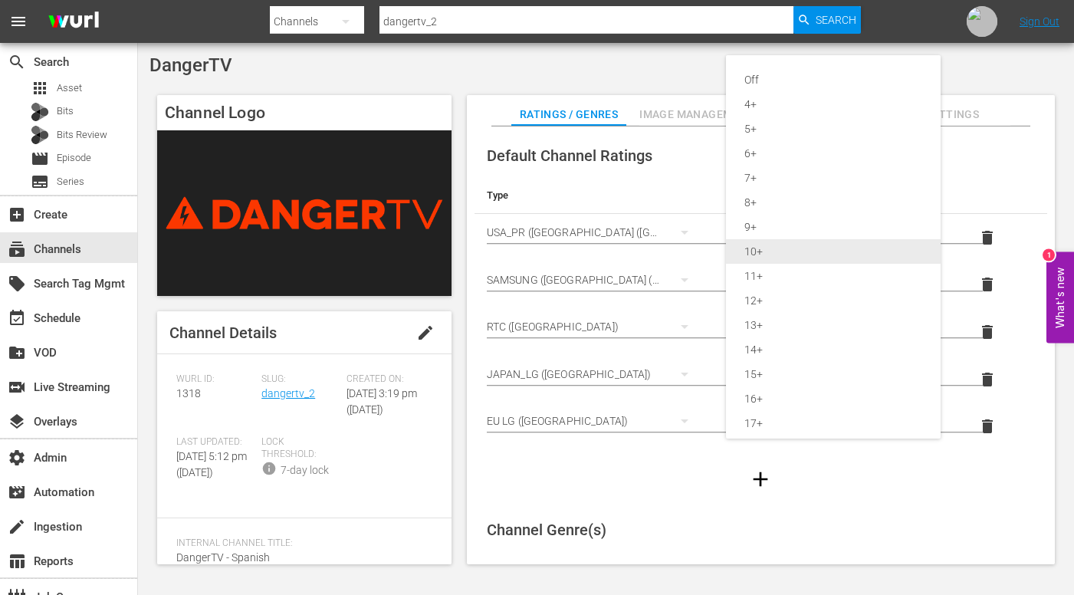
click at [785, 254] on div "10+" at bounding box center [833, 251] width 178 height 25
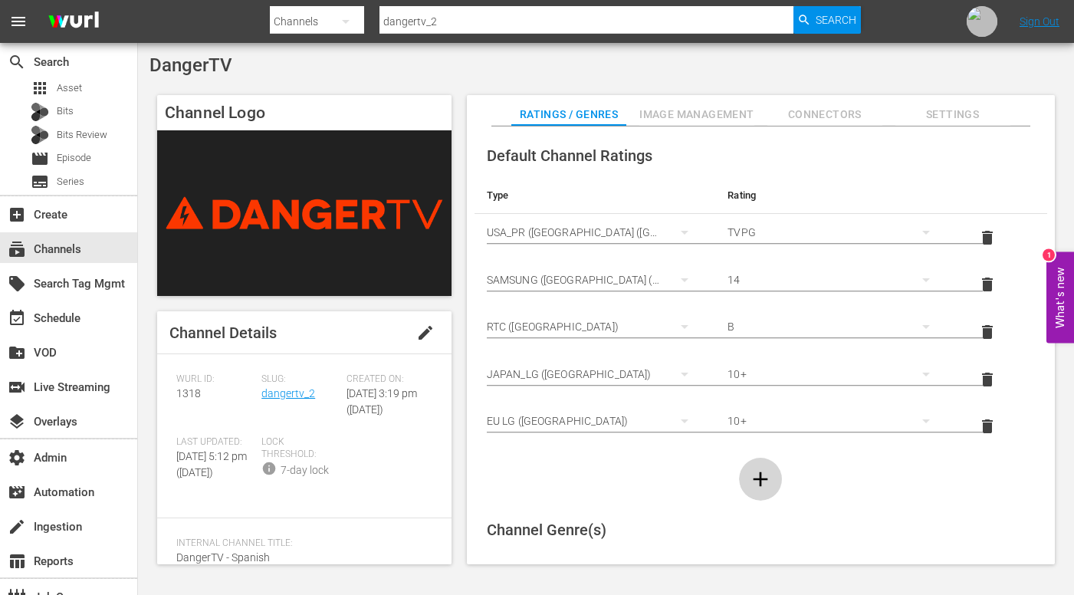
click at [763, 484] on icon "button" at bounding box center [760, 479] width 25 height 25
click at [648, 449] on div "simple table" at bounding box center [595, 468] width 217 height 43
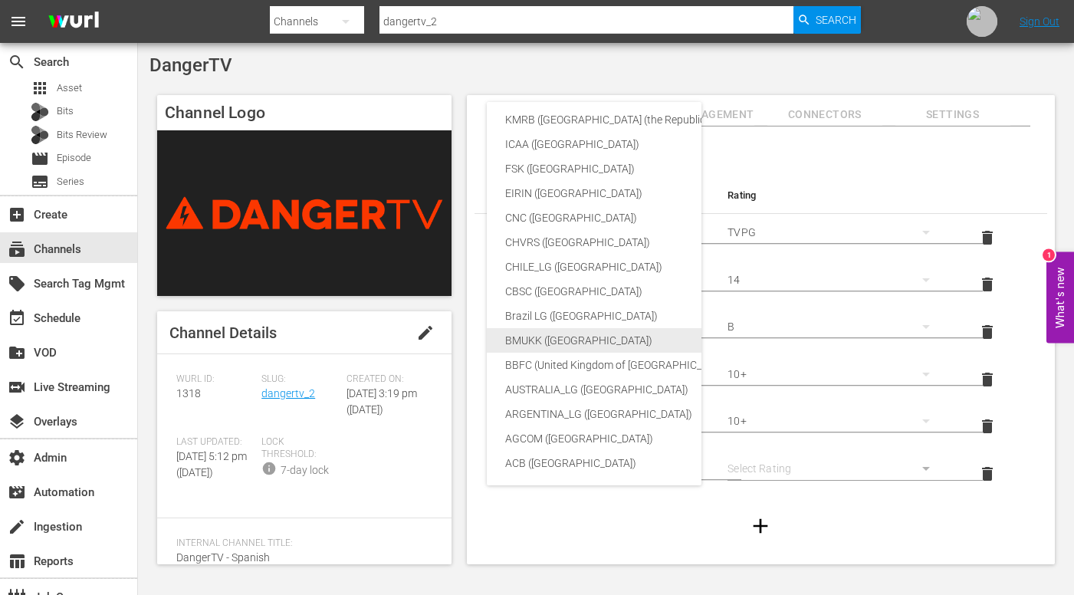
scroll to position [132, 0]
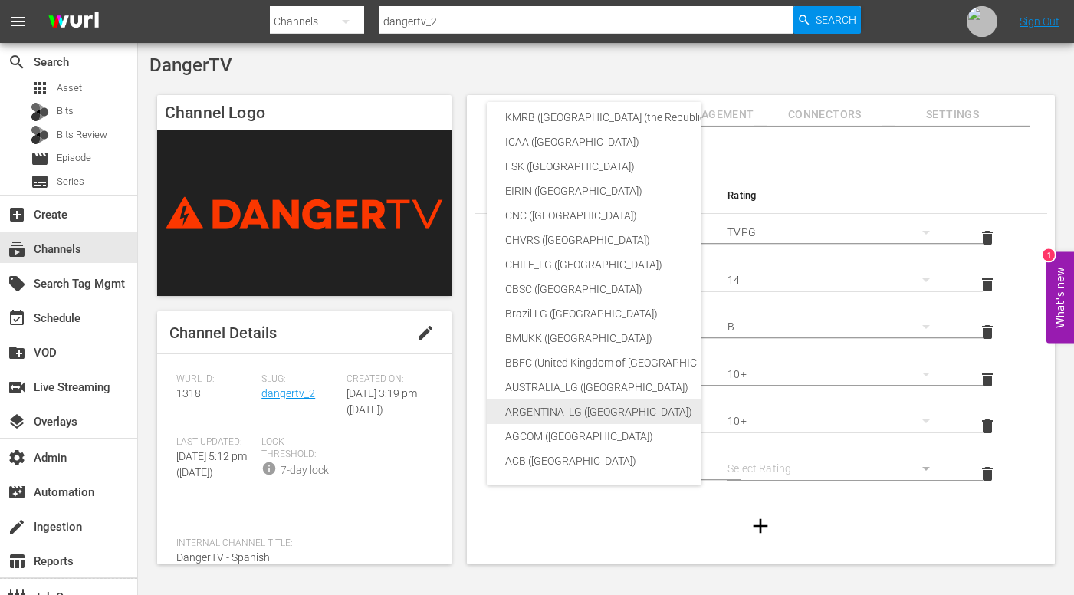
click at [621, 409] on div "ARGENTINA_LG ([GEOGRAPHIC_DATA])" at bounding box center [693, 411] width 376 height 25
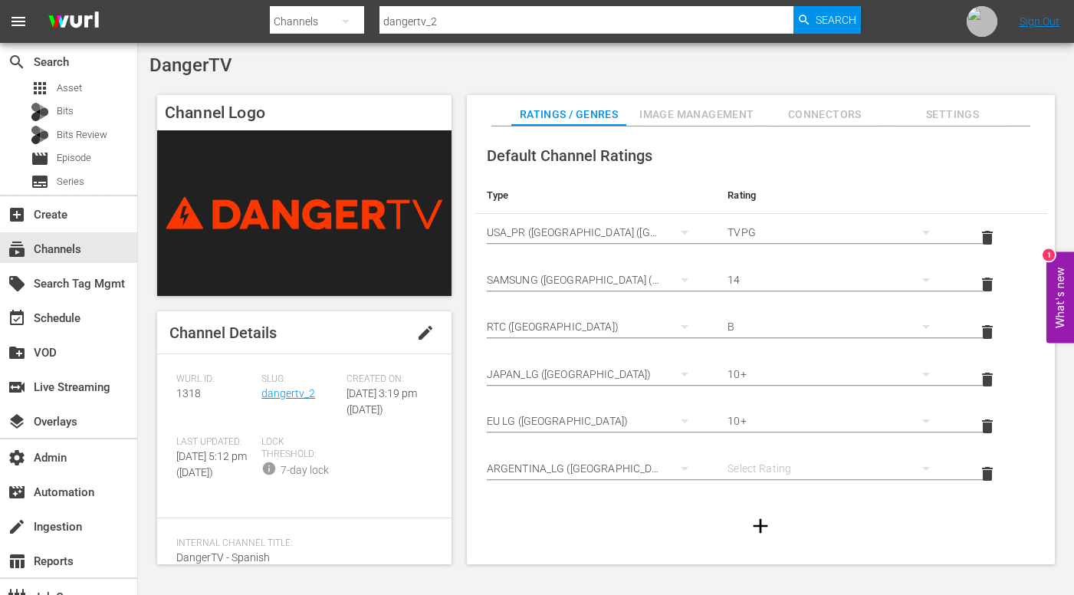
click at [798, 469] on div "simple table" at bounding box center [835, 468] width 217 height 43
click at [785, 362] on div "10+" at bounding box center [833, 362] width 178 height 25
click at [757, 523] on icon "button" at bounding box center [760, 526] width 15 height 15
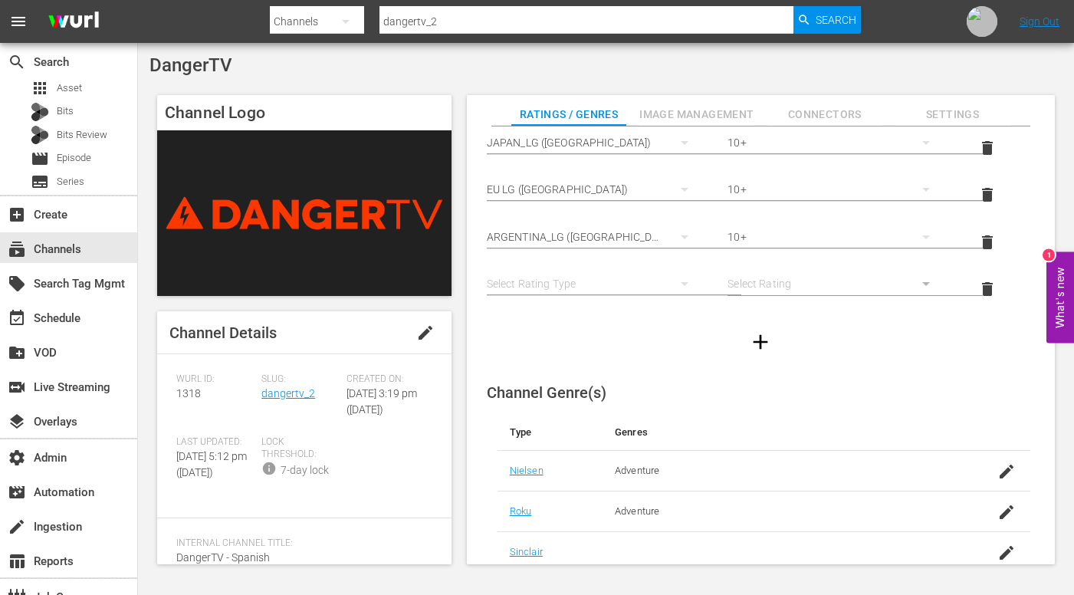
scroll to position [244, 0]
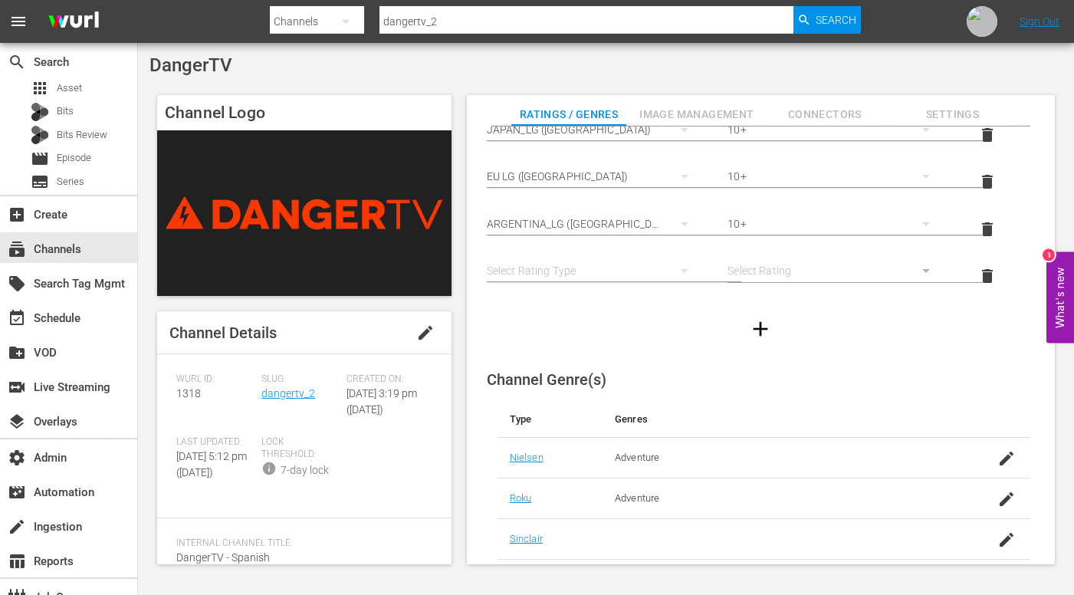
click at [654, 253] on div "simple table" at bounding box center [595, 270] width 217 height 43
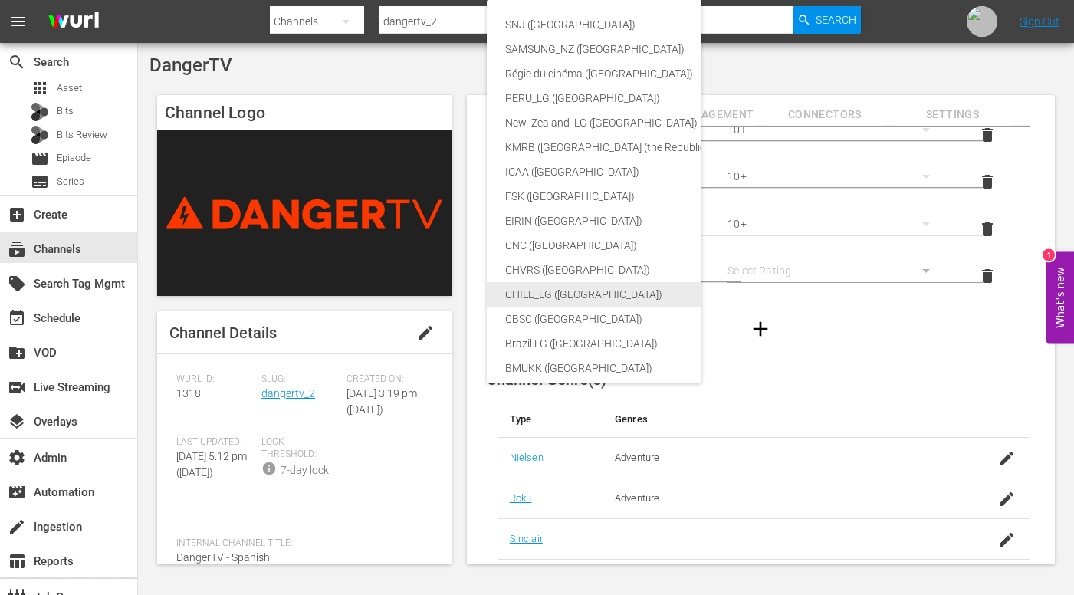
click at [560, 294] on div "CHILE_LG ([GEOGRAPHIC_DATA])" at bounding box center [693, 294] width 376 height 25
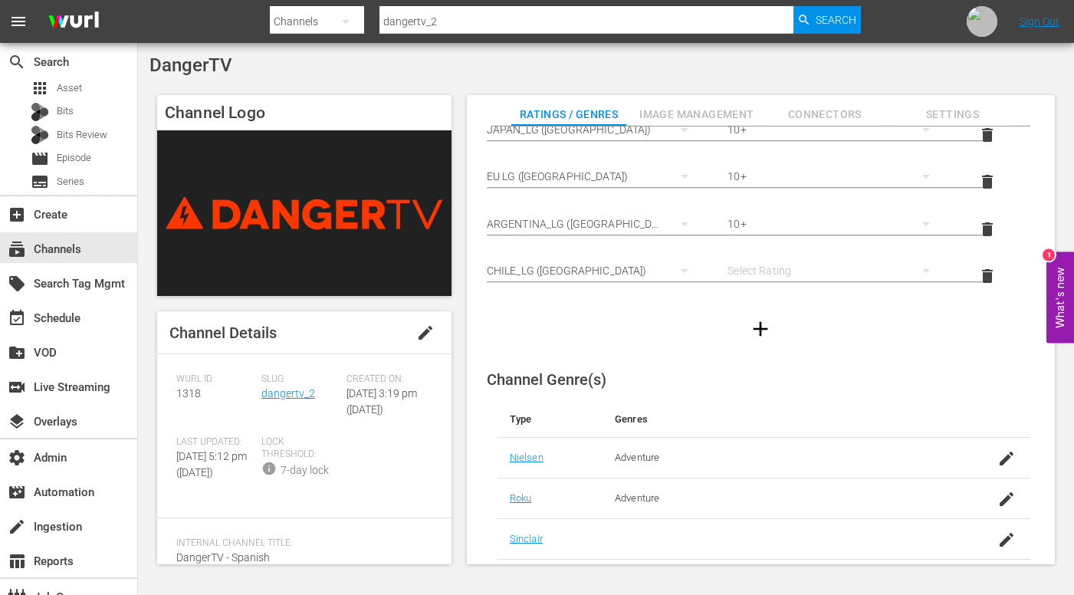
click at [794, 272] on div "simple table" at bounding box center [835, 270] width 217 height 43
click at [780, 298] on div "10+" at bounding box center [833, 299] width 178 height 25
click at [757, 322] on icon "button" at bounding box center [760, 329] width 15 height 15
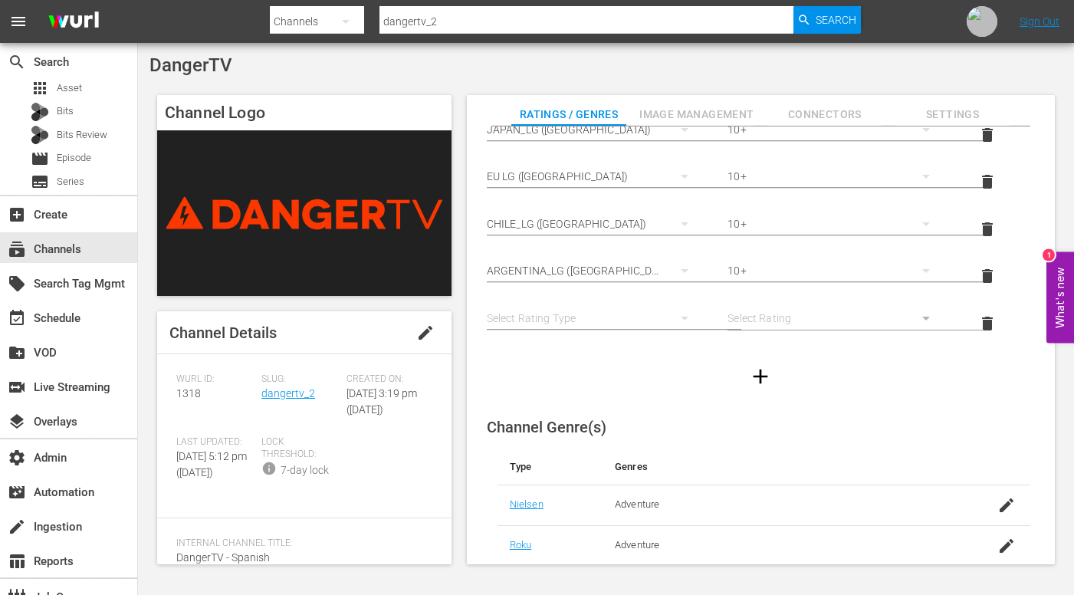
click at [593, 323] on div "simple table" at bounding box center [595, 318] width 217 height 43
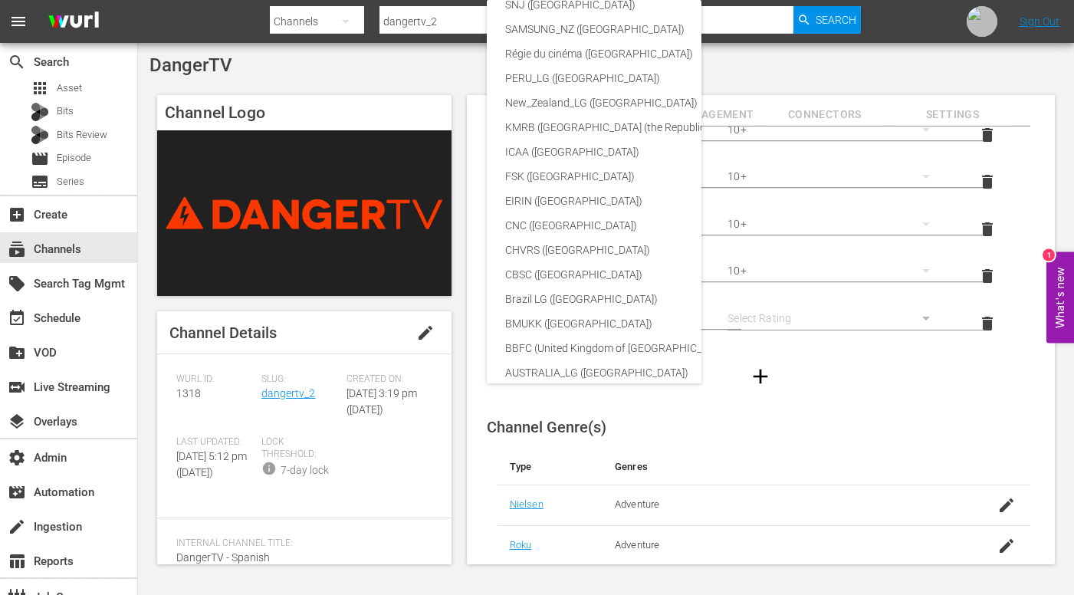
scroll to position [26, 0]
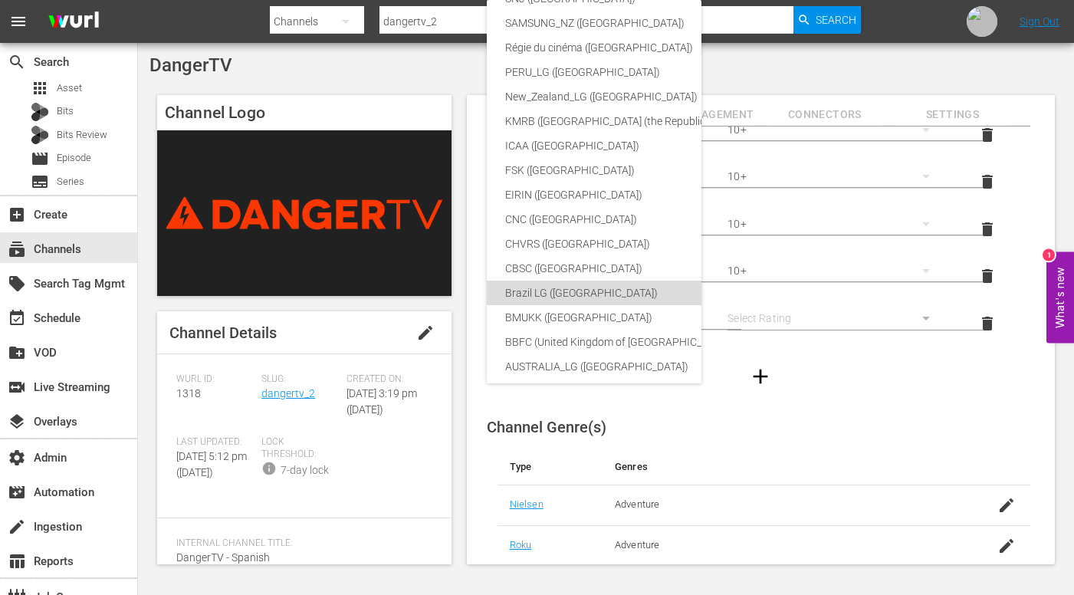
click at [594, 300] on div "Brazil LG ([GEOGRAPHIC_DATA])" at bounding box center [693, 292] width 376 height 25
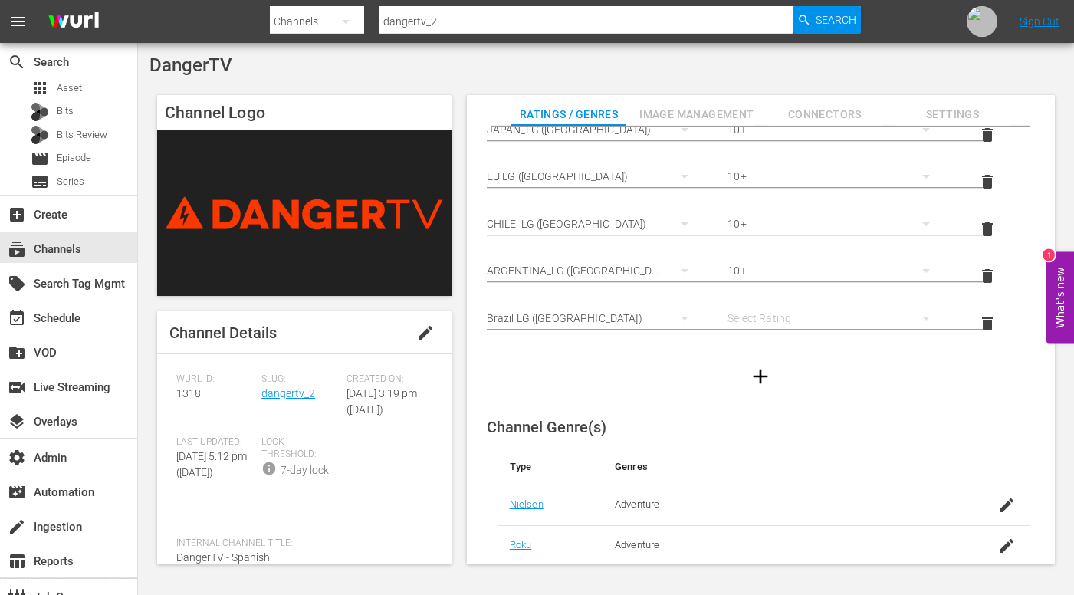
click at [794, 313] on div "simple table" at bounding box center [835, 318] width 217 height 43
click at [776, 342] on div "10+" at bounding box center [833, 346] width 178 height 25
click at [758, 372] on icon "button" at bounding box center [760, 376] width 15 height 15
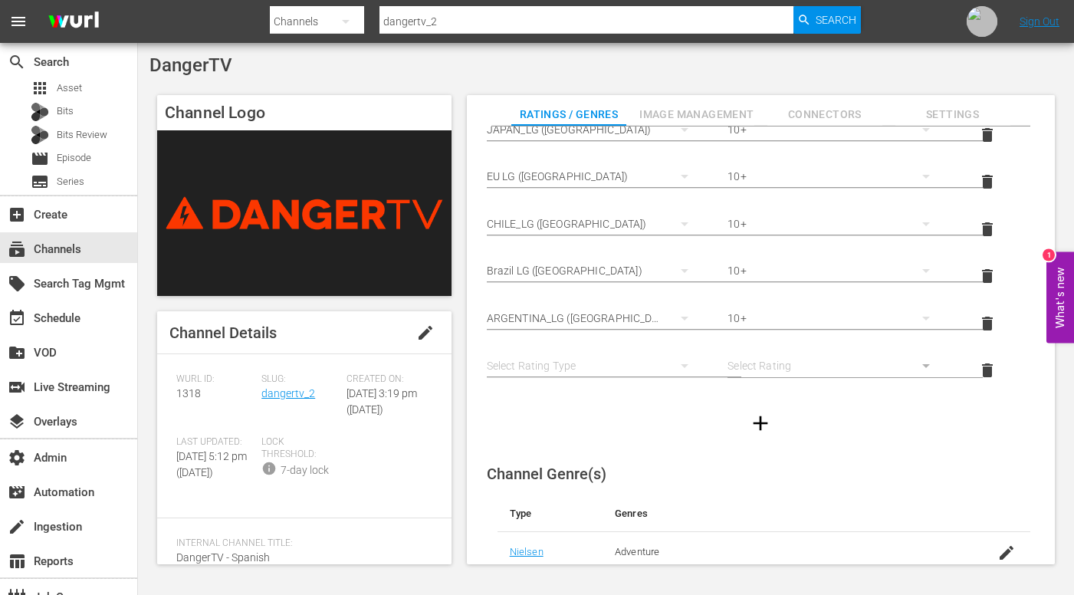
click at [605, 355] on div "simple table" at bounding box center [595, 365] width 217 height 43
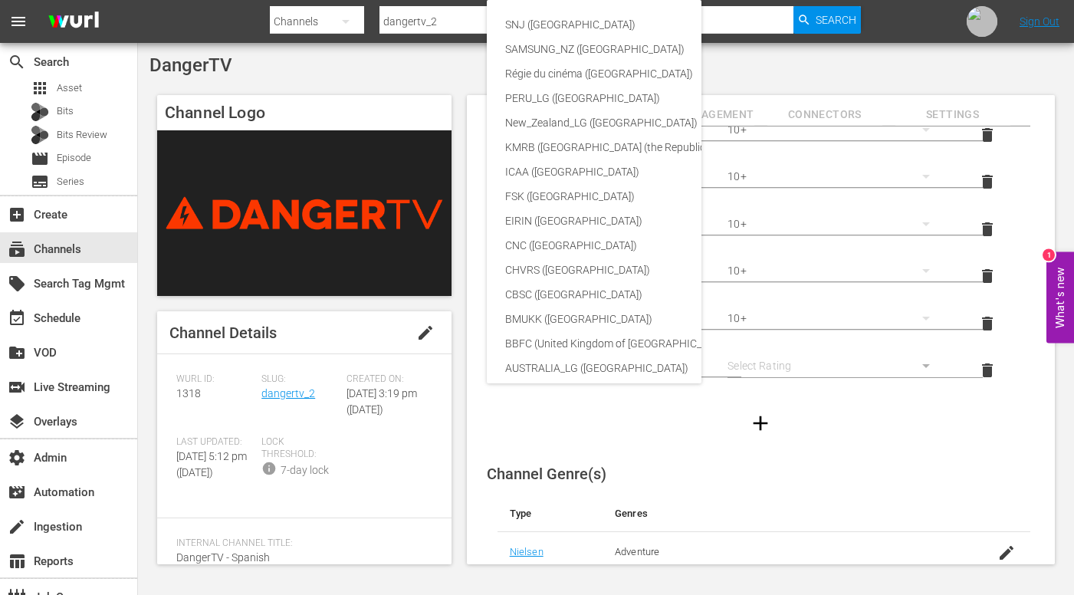
click at [879, 434] on div "SNJ ([GEOGRAPHIC_DATA]) SAMSUNG_NZ ([GEOGRAPHIC_DATA]) Régie du cinéma ([GEOGRA…" at bounding box center [537, 297] width 1074 height 595
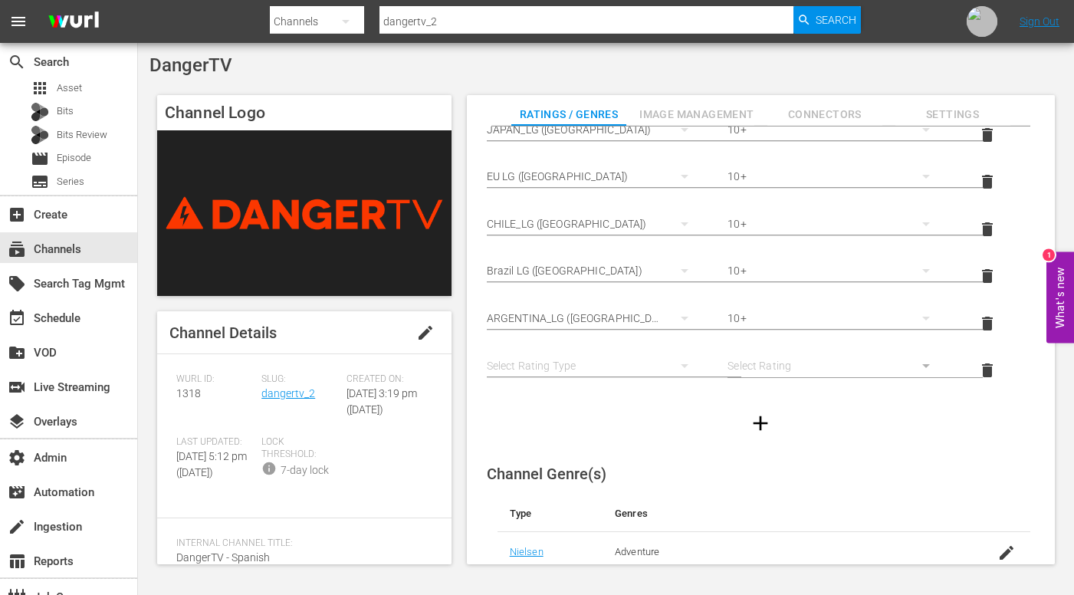
click at [651, 356] on div "simple table" at bounding box center [595, 365] width 217 height 43
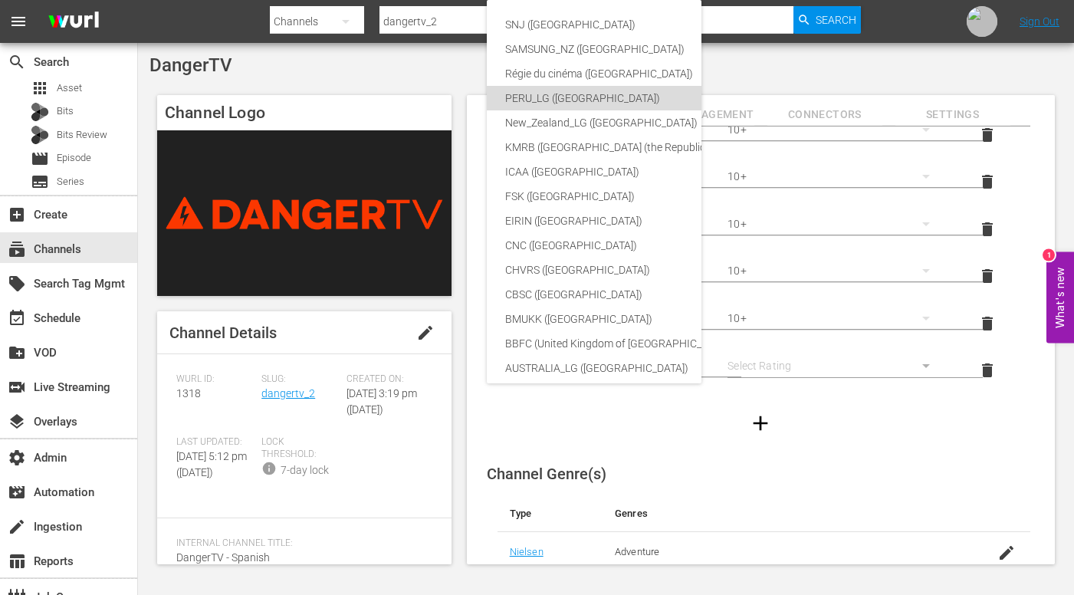
click at [610, 97] on div "PERU_LG ([GEOGRAPHIC_DATA])" at bounding box center [693, 98] width 376 height 25
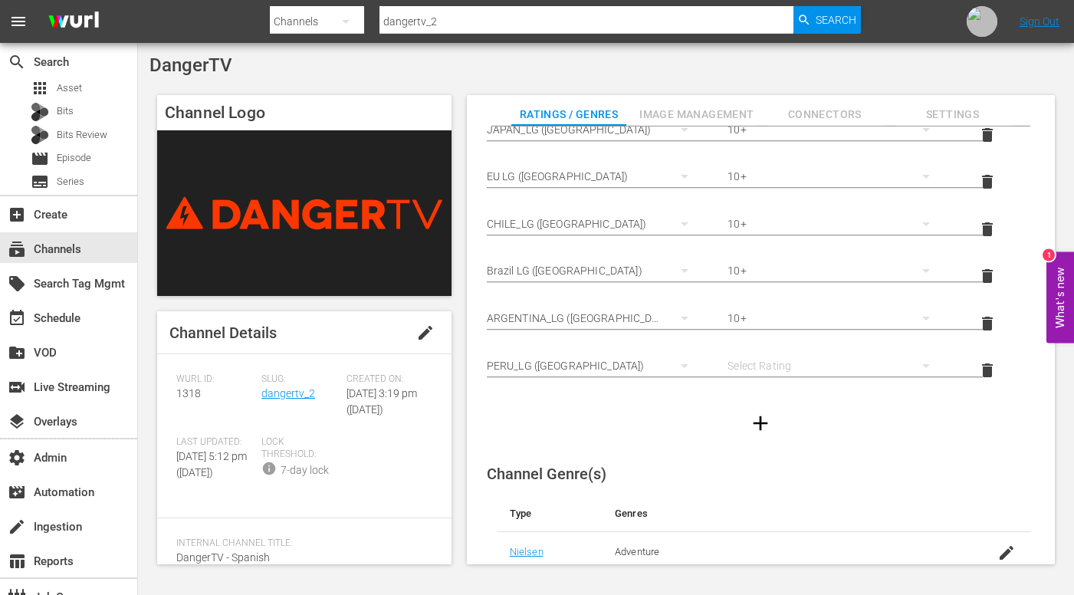
click at [788, 347] on div "simple table" at bounding box center [835, 365] width 217 height 43
click at [765, 397] on div "10+" at bounding box center [833, 393] width 178 height 25
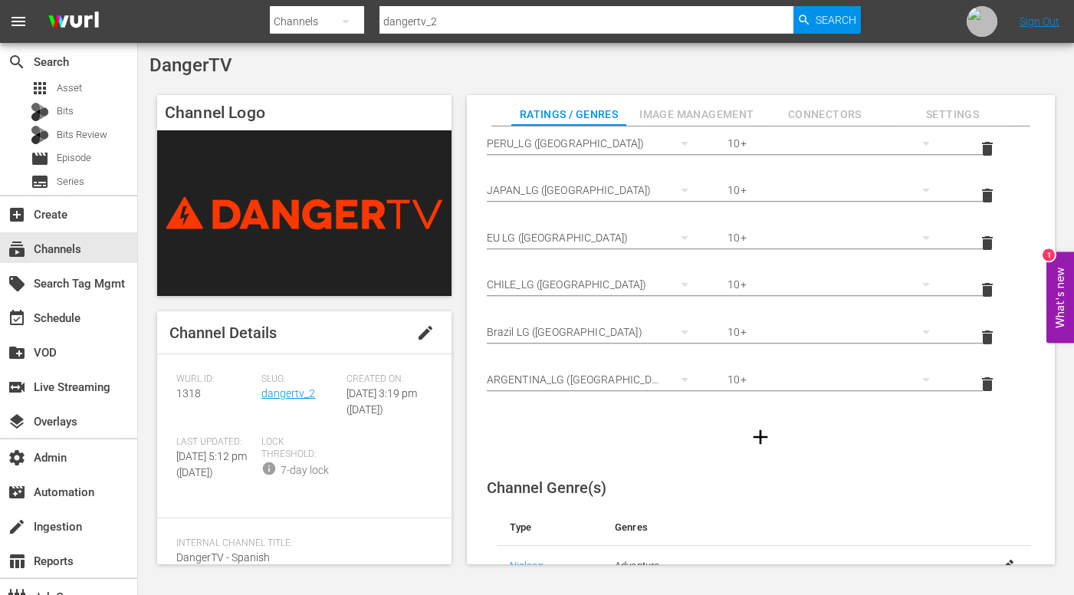
scroll to position [232, 0]
click at [768, 438] on icon "button" at bounding box center [760, 435] width 25 height 25
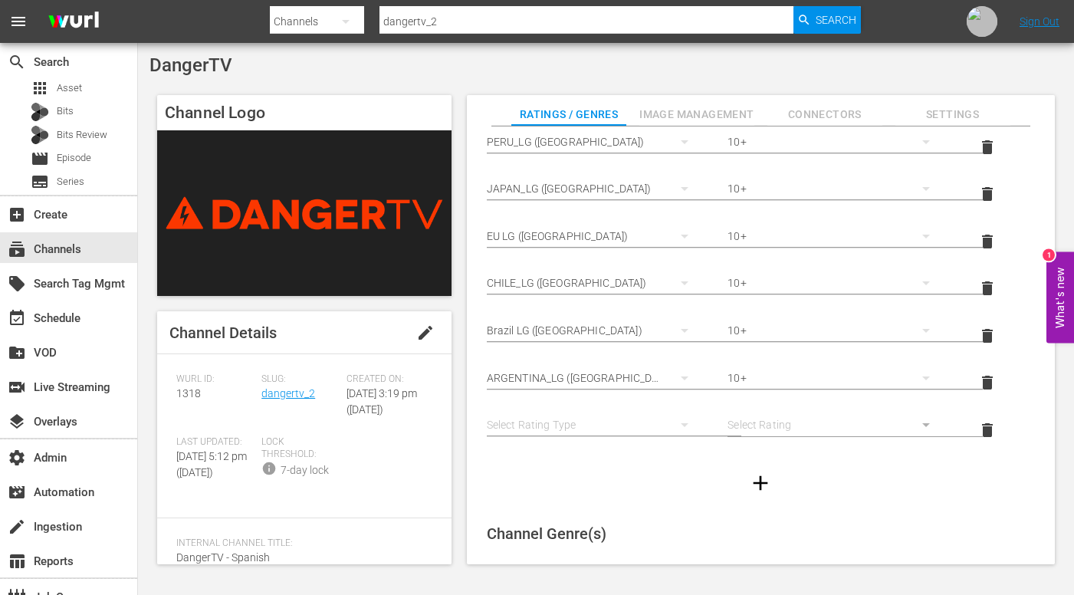
click at [640, 435] on hr "simple table" at bounding box center [614, 436] width 255 height 2
click at [644, 424] on div "simple table" at bounding box center [595, 424] width 217 height 43
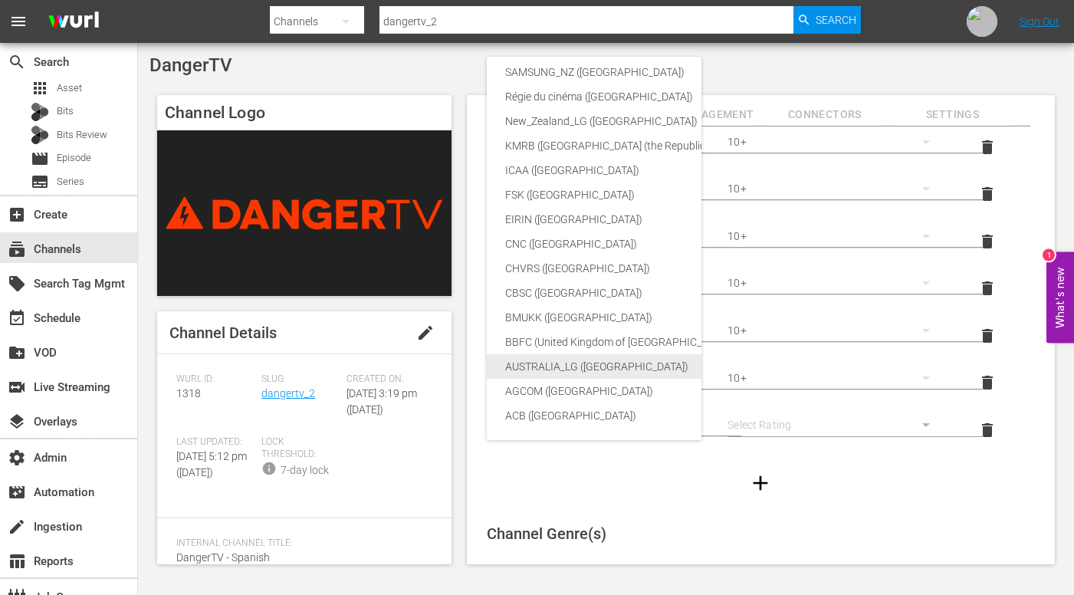
scroll to position [0, 0]
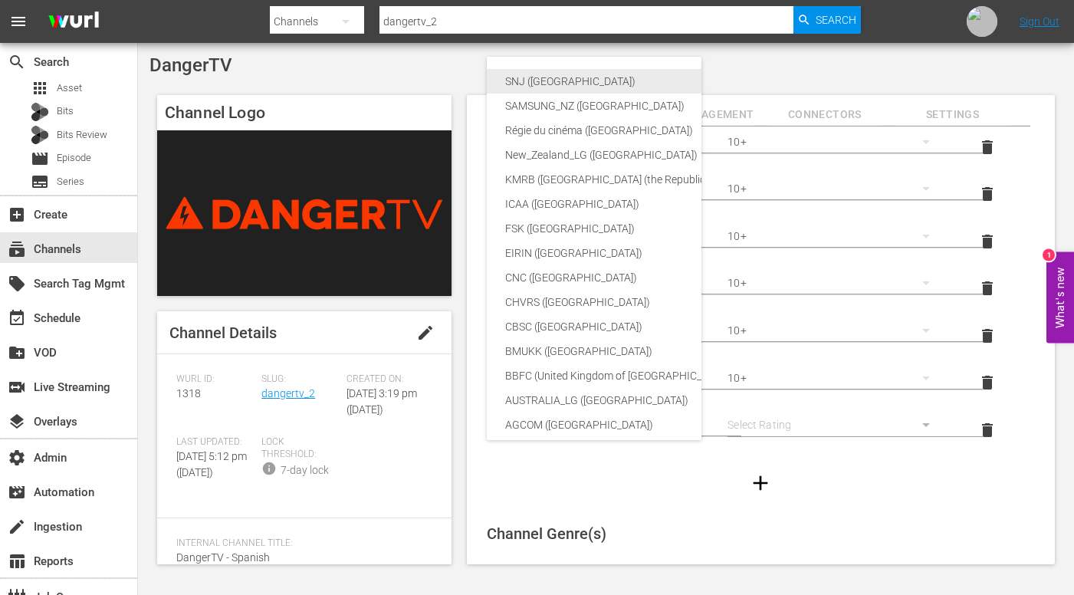
click at [569, 84] on div "SNJ ([GEOGRAPHIC_DATA])" at bounding box center [693, 81] width 376 height 25
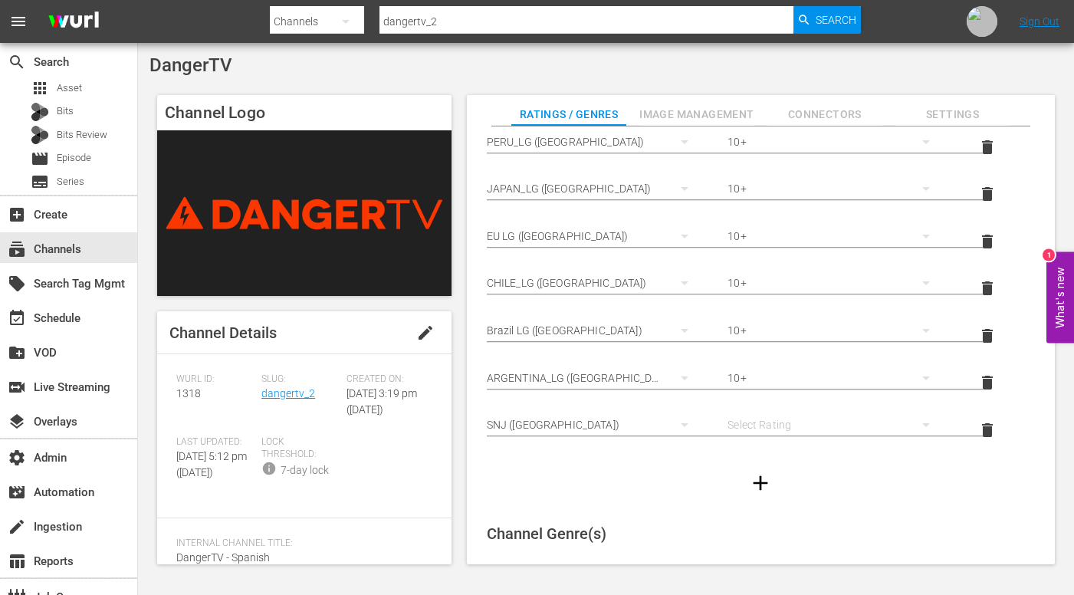
click at [675, 421] on icon "simple table" at bounding box center [684, 424] width 18 height 18
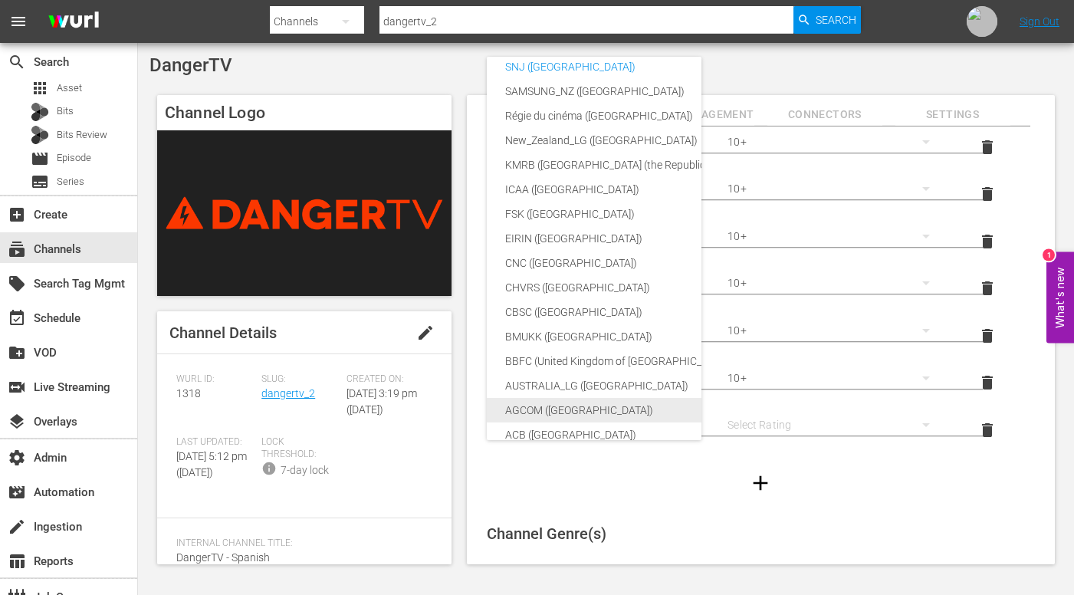
scroll to position [34, 0]
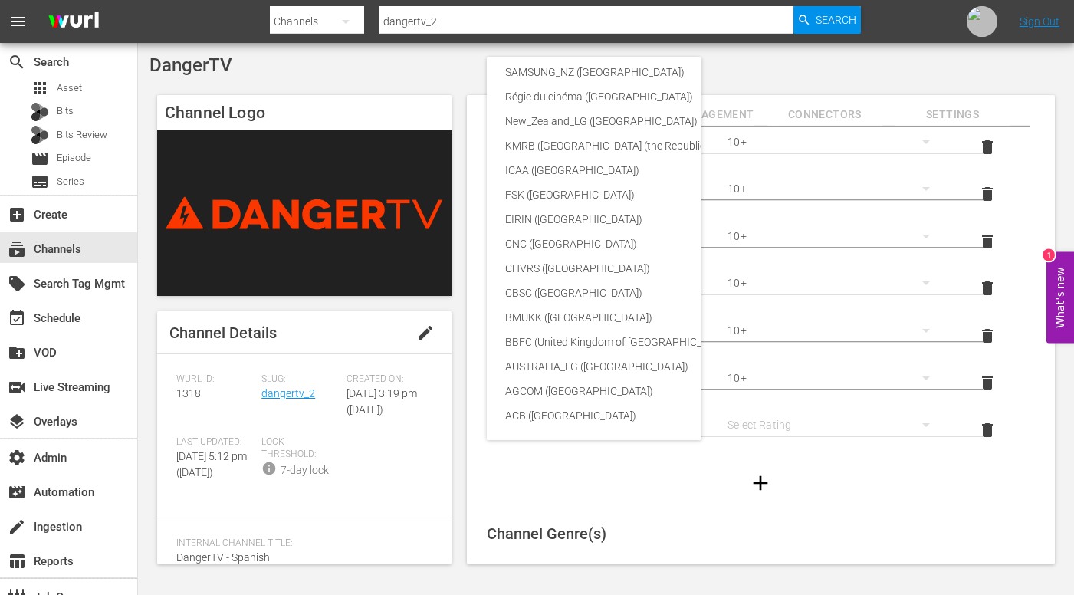
click at [951, 492] on div "SNJ ([GEOGRAPHIC_DATA]) SAMSUNG_NZ ([GEOGRAPHIC_DATA]) Régie du cinéma ([GEOGRA…" at bounding box center [537, 297] width 1074 height 595
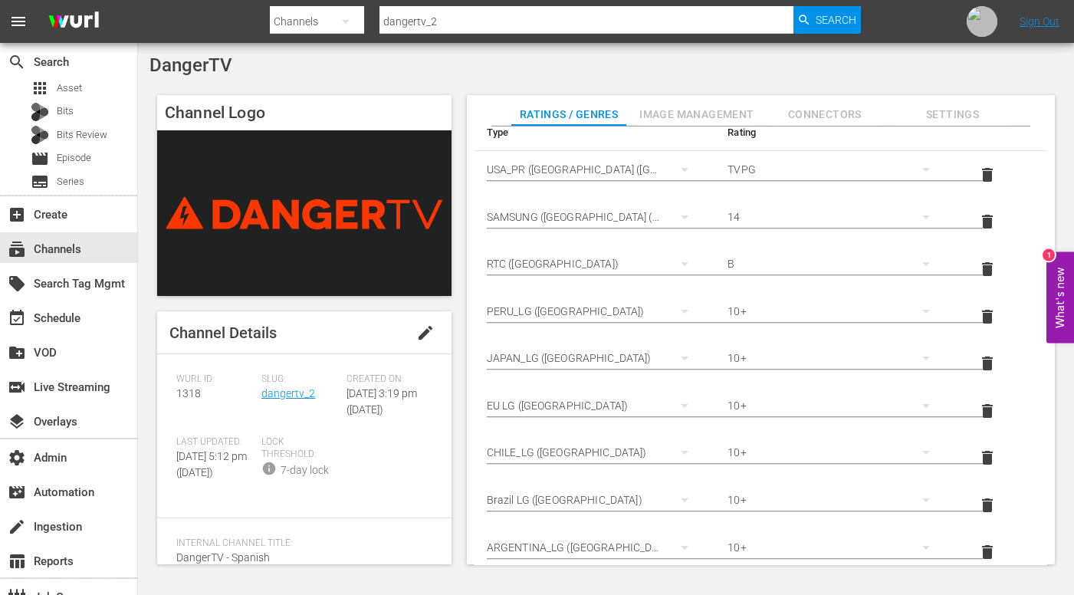
scroll to position [0, 0]
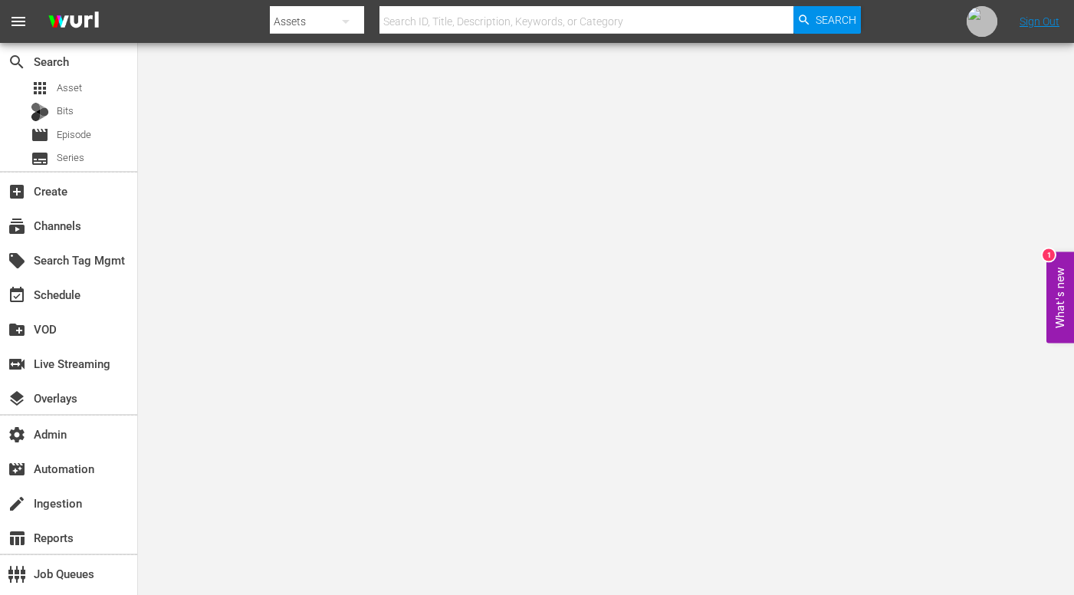
click at [436, 25] on input "text" at bounding box center [585, 21] width 413 height 37
click at [95, 209] on div "subscriptions Channels" at bounding box center [68, 224] width 137 height 31
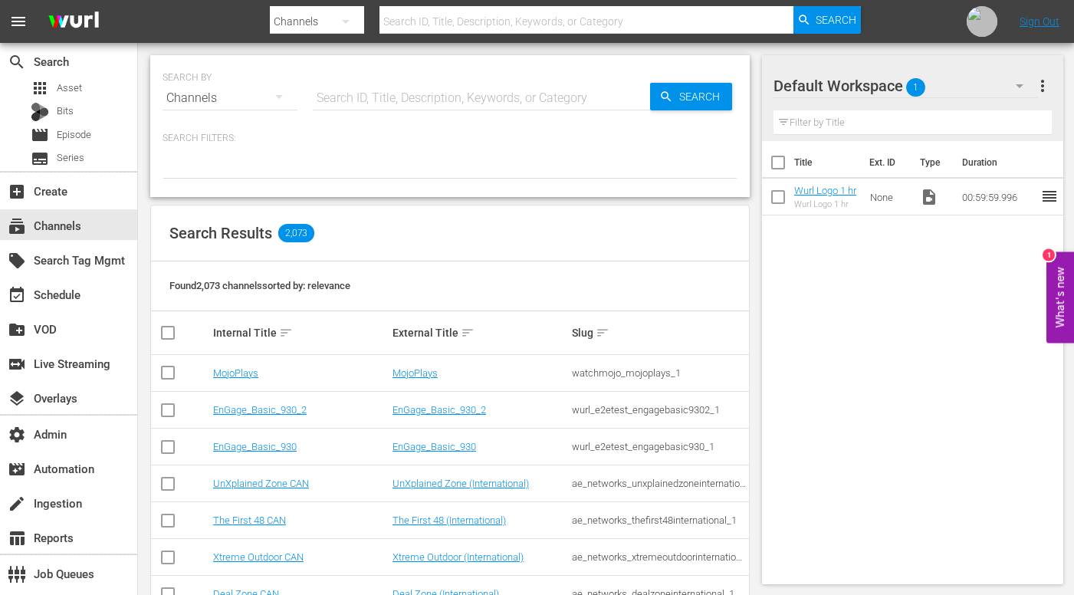
click at [523, 16] on input "text" at bounding box center [585, 21] width 413 height 37
paste input "world_rugby_rugbypasstv_1"
type input "world_rugby_rugbypasstv_1"
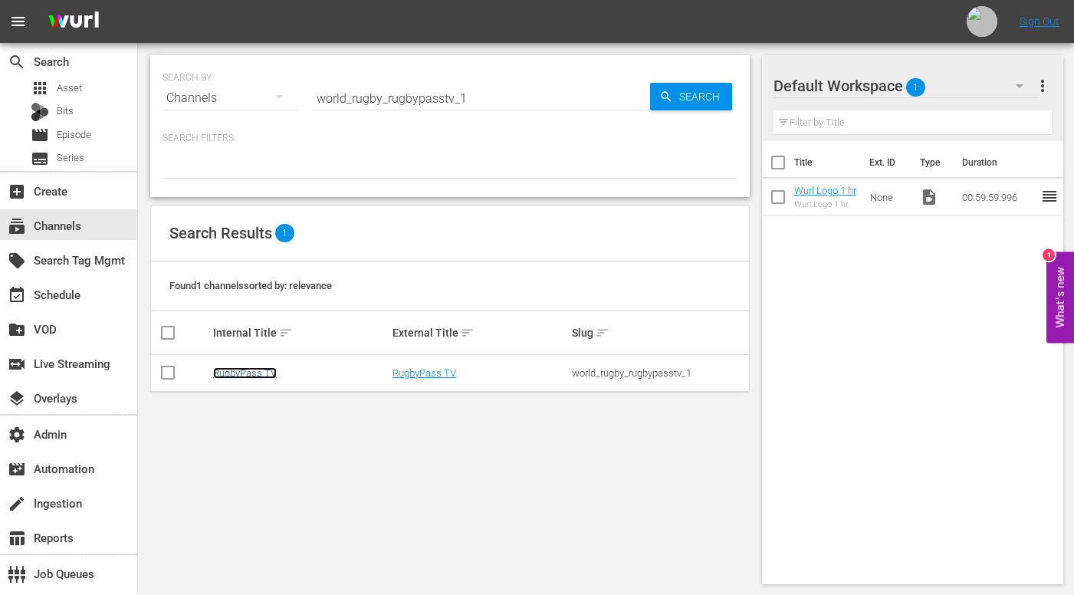
click at [244, 370] on link "RugbyPass TV" at bounding box center [245, 372] width 64 height 11
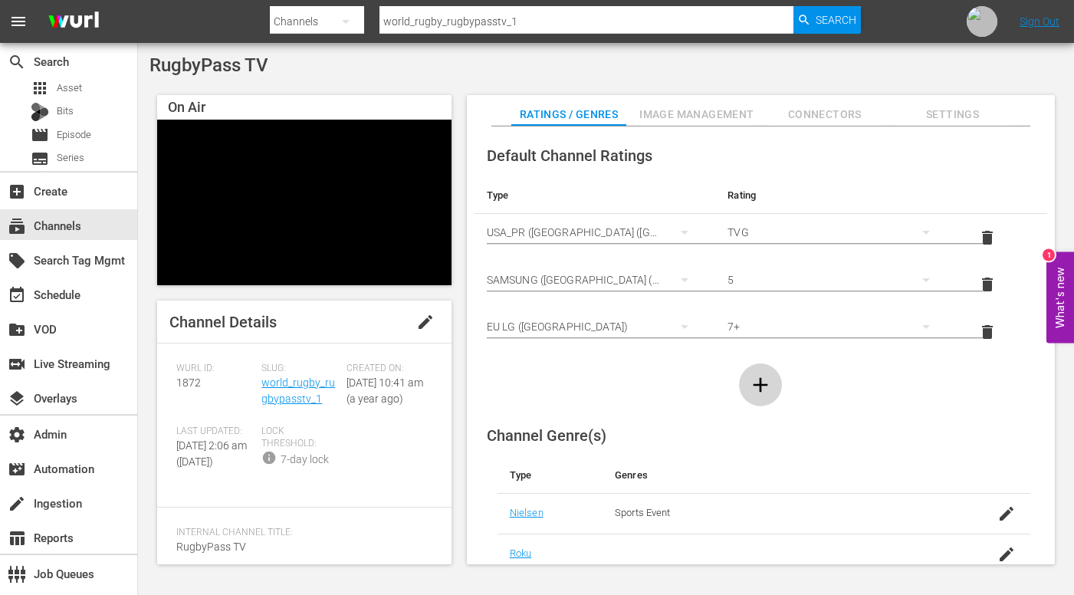
click at [752, 375] on icon "button" at bounding box center [760, 384] width 25 height 25
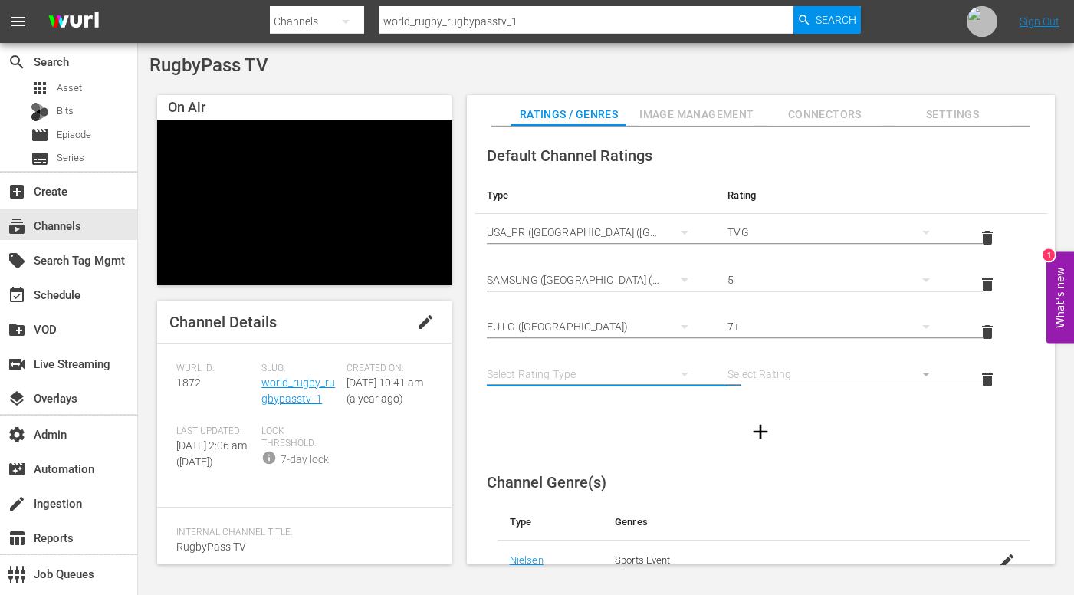
click at [672, 369] on button "simple table" at bounding box center [684, 374] width 37 height 37
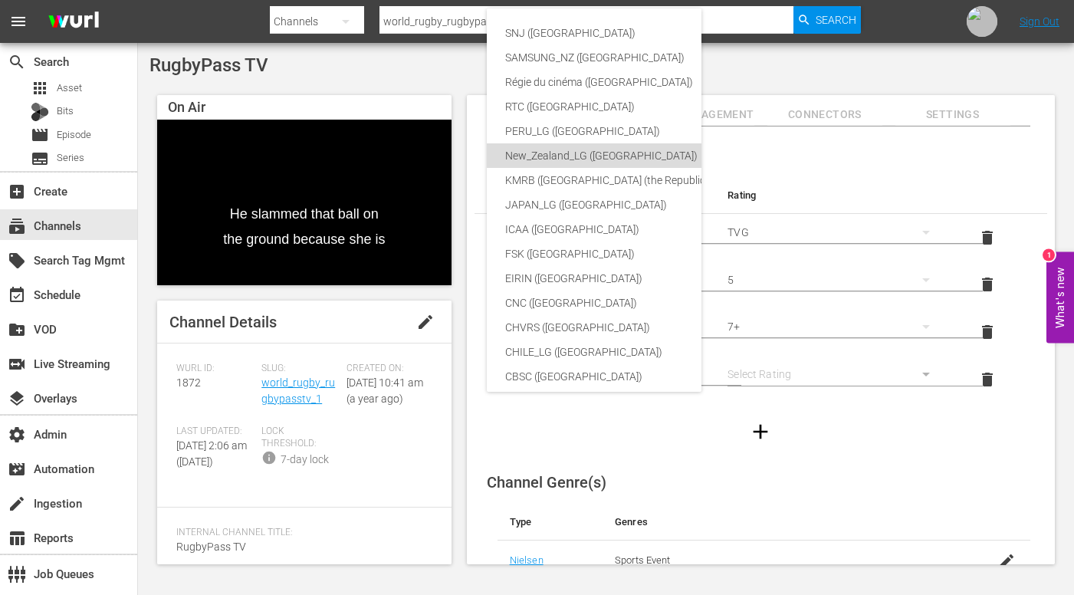
click at [588, 155] on div "New_Zealand_LG ([GEOGRAPHIC_DATA])" at bounding box center [693, 155] width 376 height 25
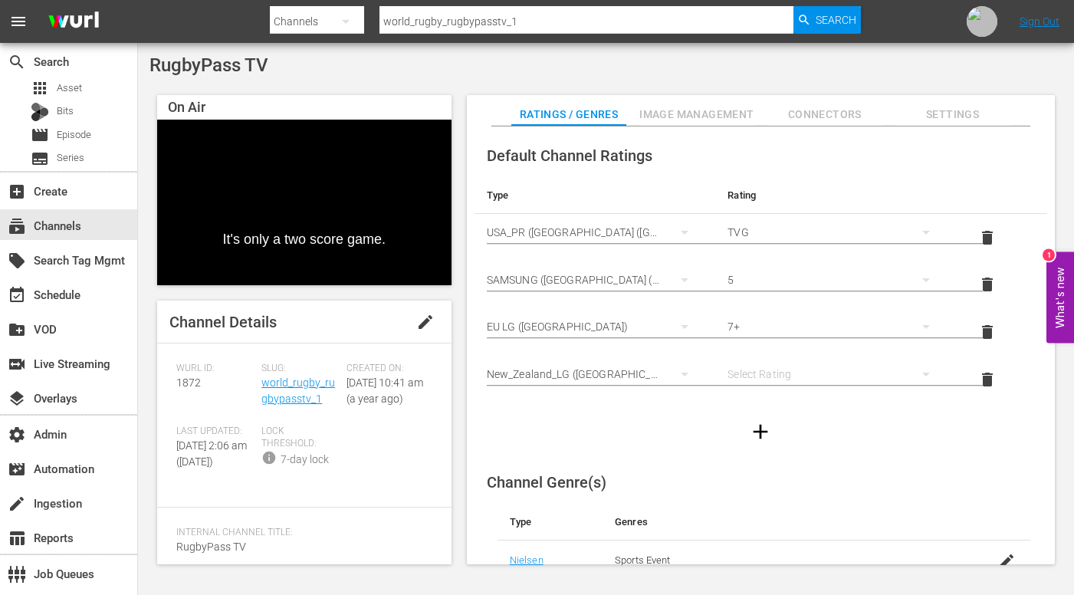
click at [773, 374] on div "simple table" at bounding box center [835, 374] width 217 height 43
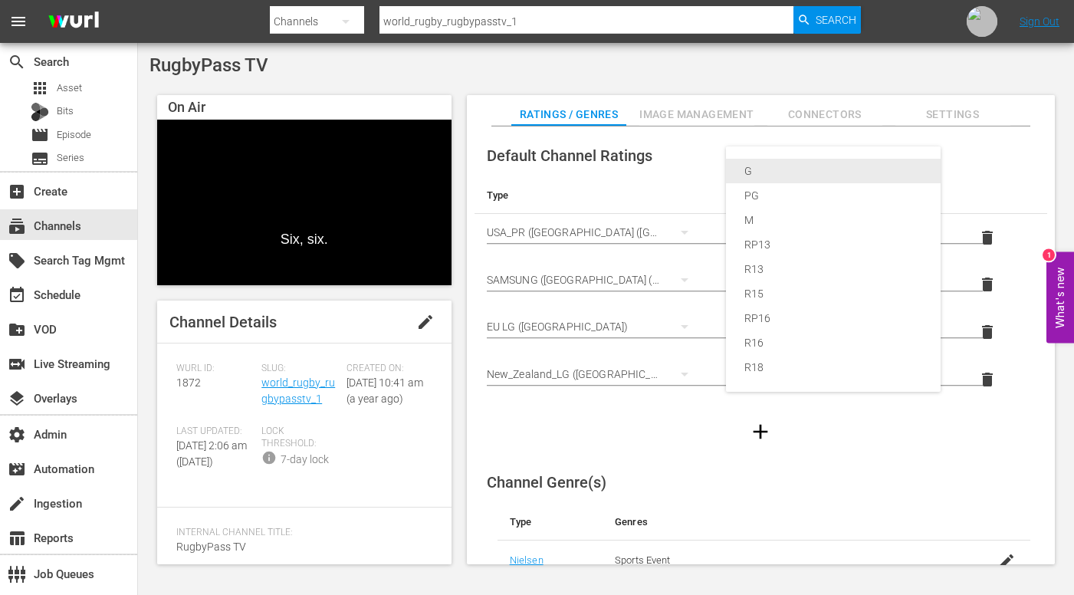
click at [786, 173] on div "G" at bounding box center [833, 171] width 178 height 25
click at [762, 429] on icon "button" at bounding box center [760, 432] width 15 height 15
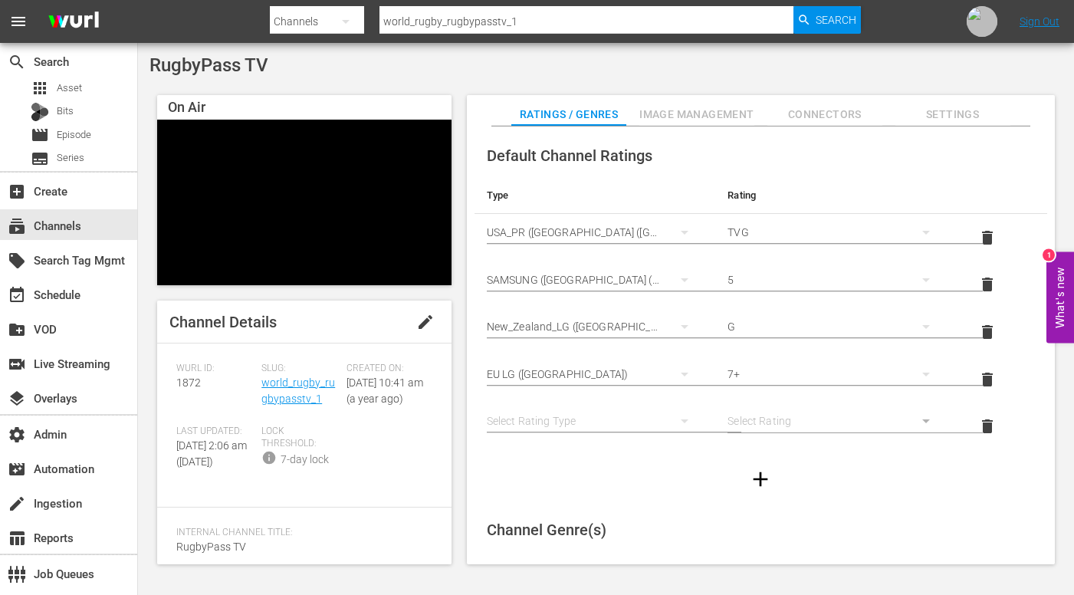
click at [670, 415] on button "simple table" at bounding box center [684, 420] width 37 height 37
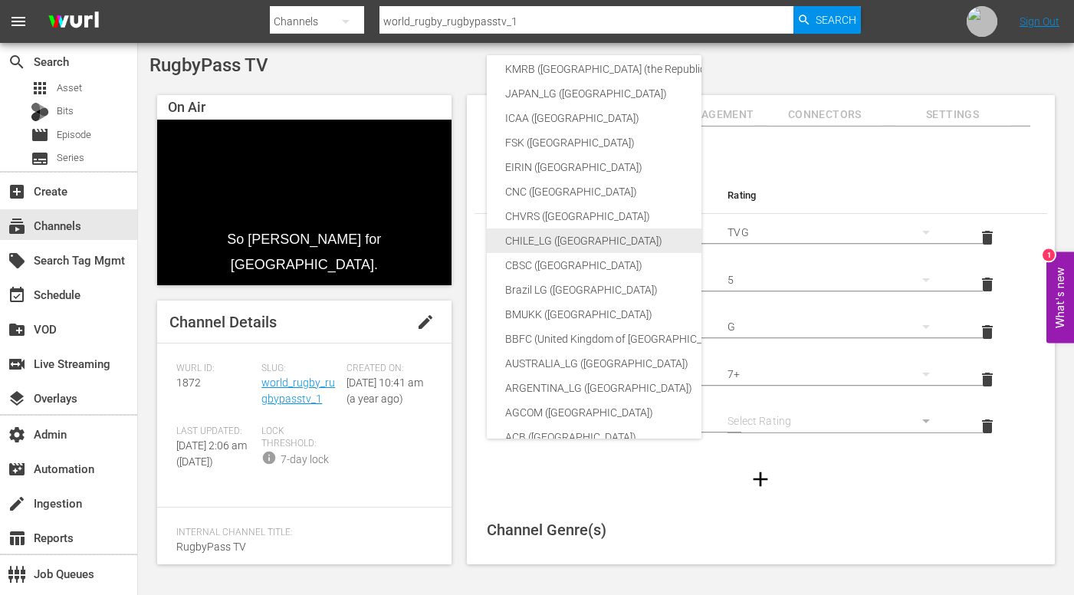
scroll to position [134, 0]
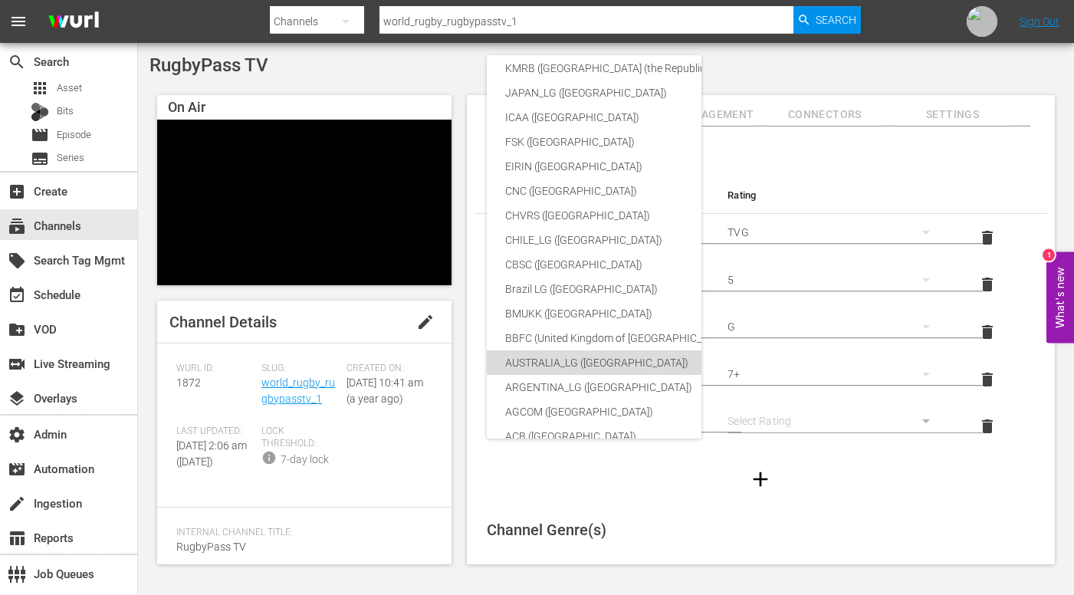
click at [595, 360] on div "AUSTRALIA_LG ([GEOGRAPHIC_DATA])" at bounding box center [693, 362] width 376 height 25
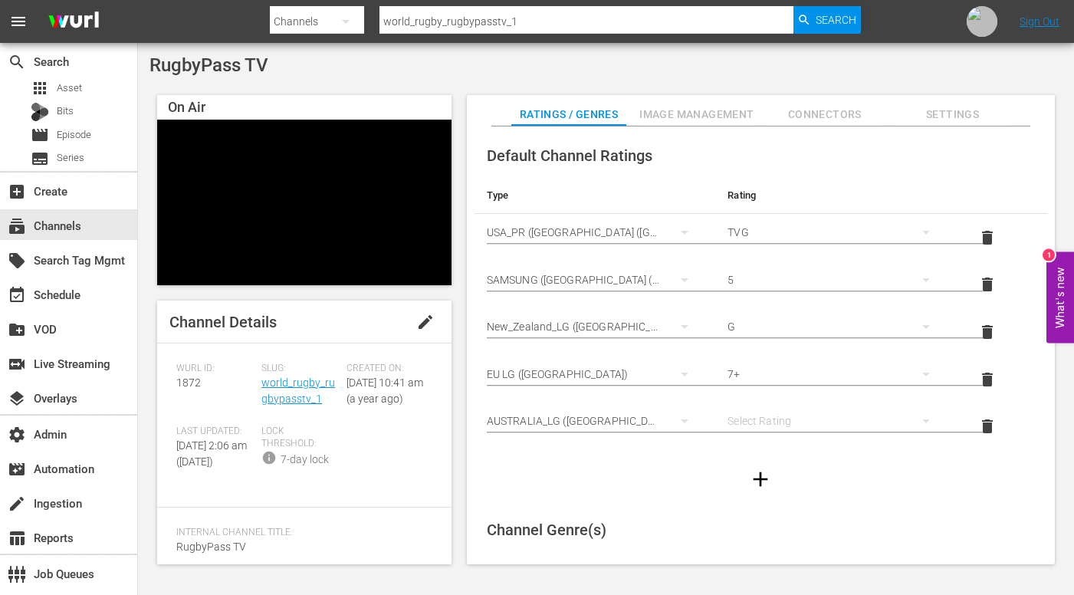
click at [757, 421] on div "simple table" at bounding box center [835, 420] width 217 height 43
click at [766, 294] on div "G" at bounding box center [833, 291] width 178 height 25
click at [756, 477] on icon "button" at bounding box center [760, 479] width 15 height 15
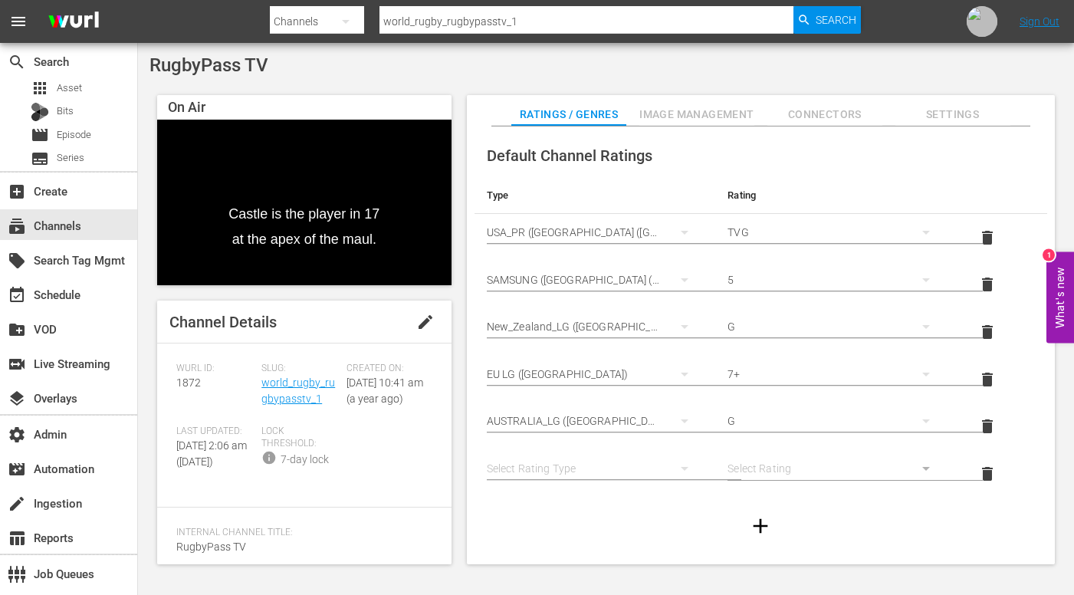
click at [670, 462] on button "simple table" at bounding box center [684, 468] width 37 height 37
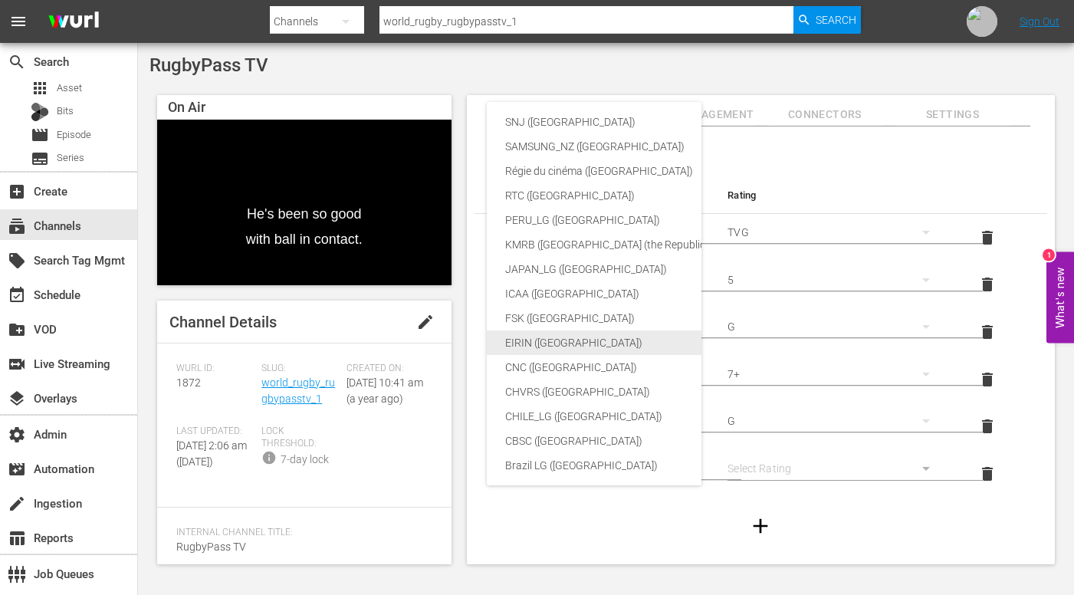
scroll to position [0, 0]
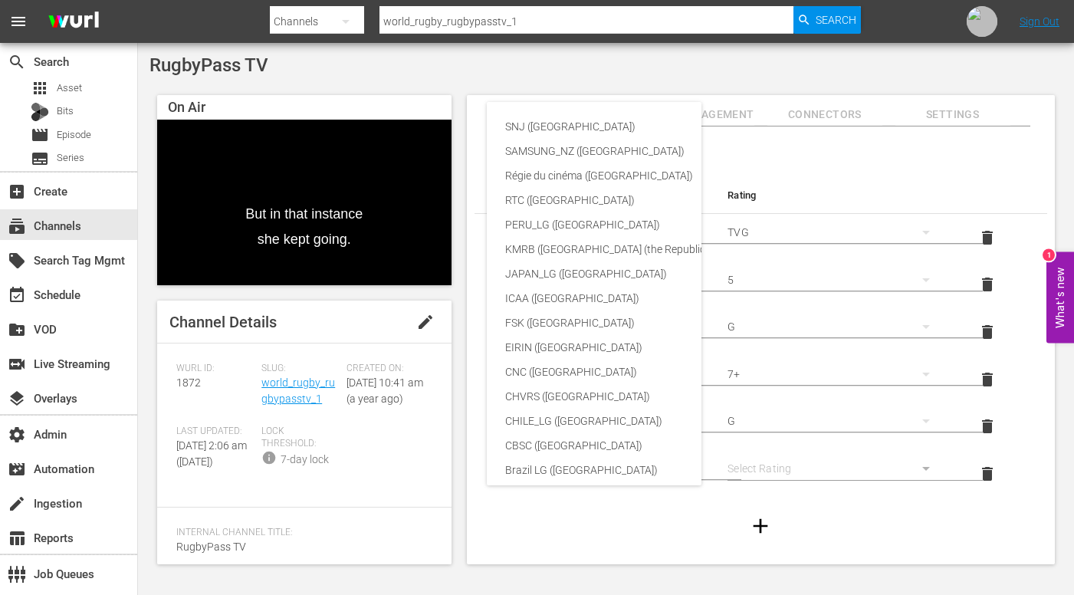
click at [870, 184] on div "SNJ (Brazil) SAMSUNG_NZ (New Zealand) Régie du cinéma (Canada) RTC (Mexico) PER…" at bounding box center [537, 297] width 1074 height 595
